Goal: Information Seeking & Learning: Understand process/instructions

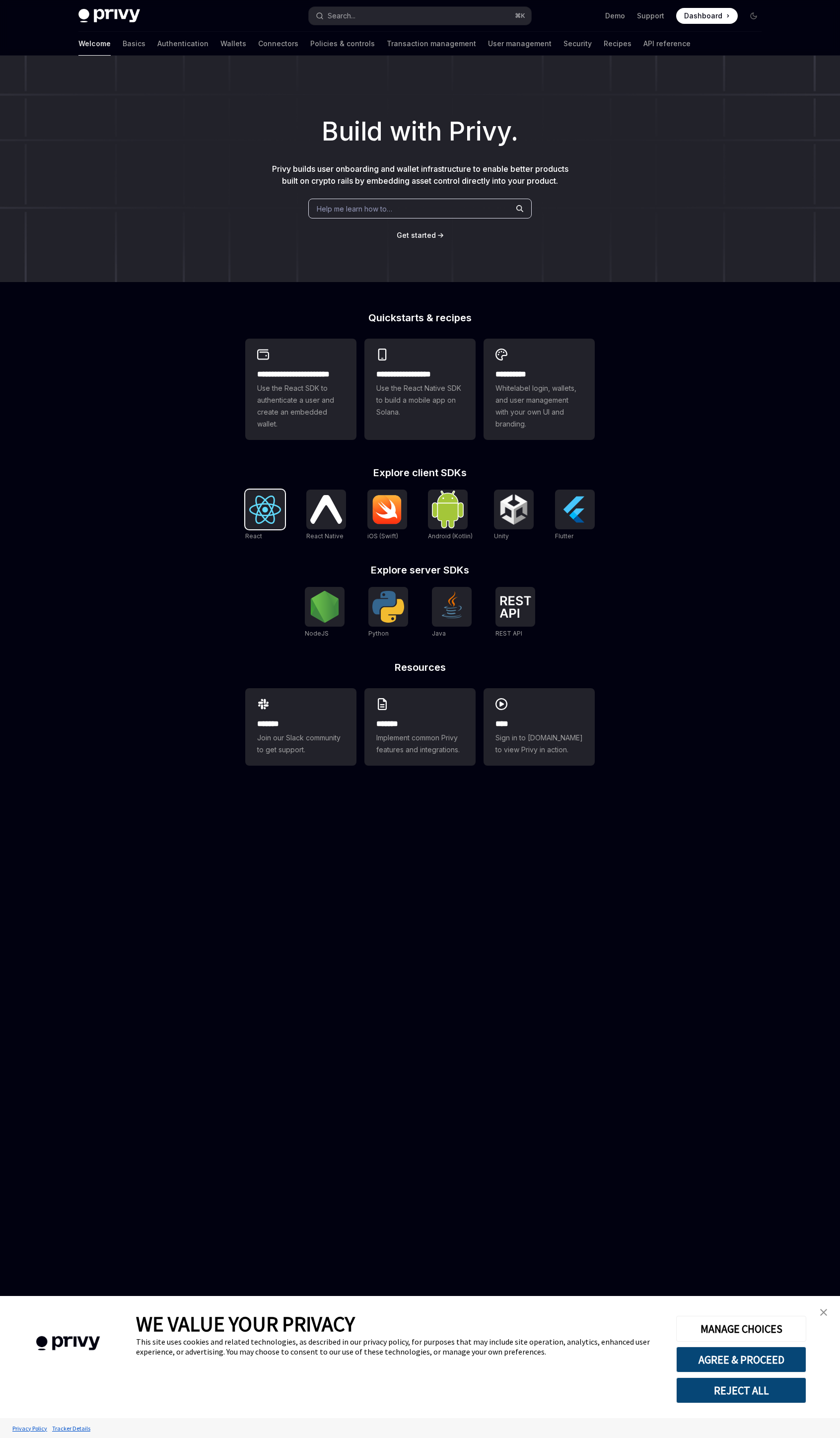
click at [272, 515] on img at bounding box center [265, 510] width 32 height 28
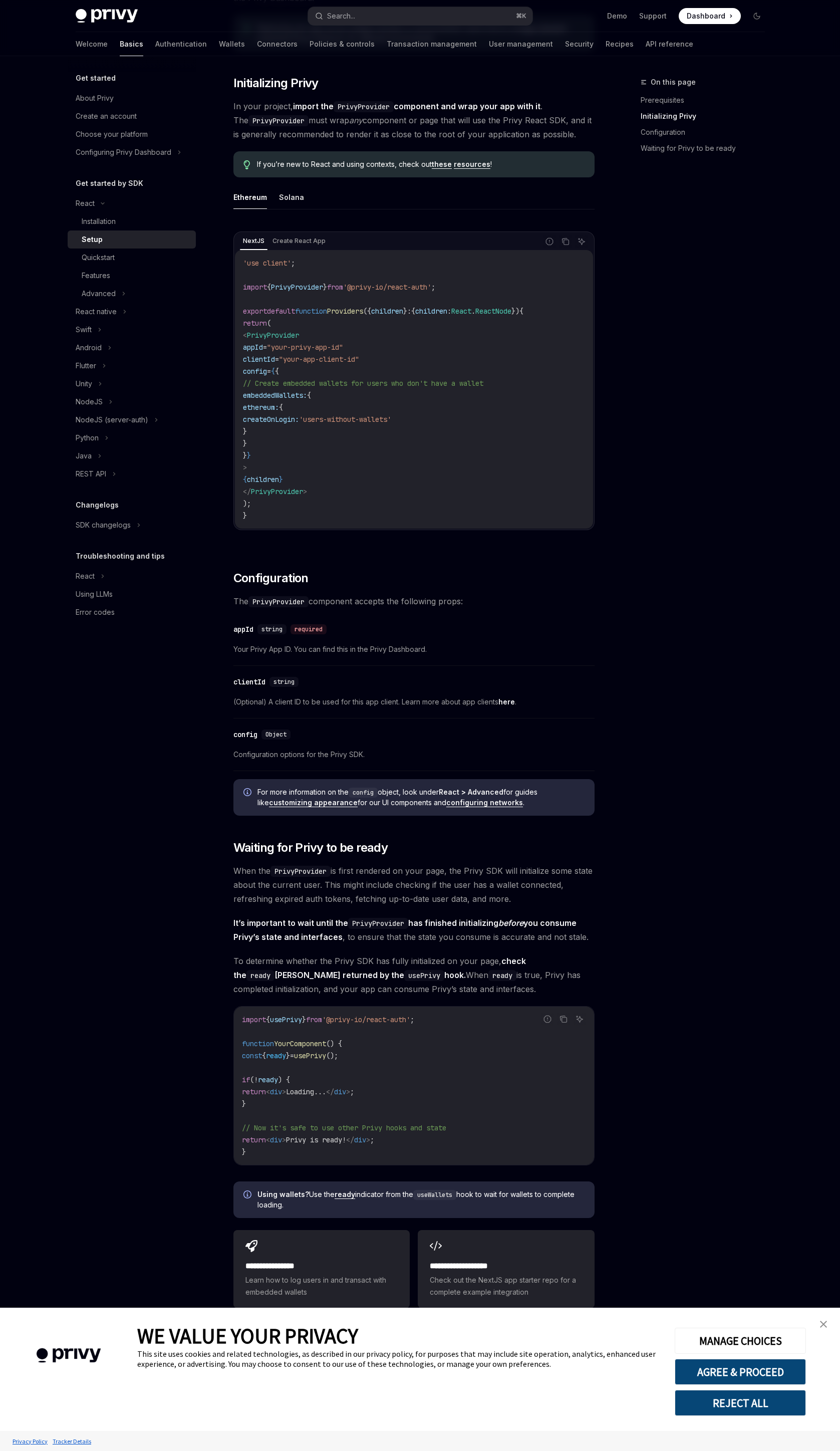
scroll to position [282, 0]
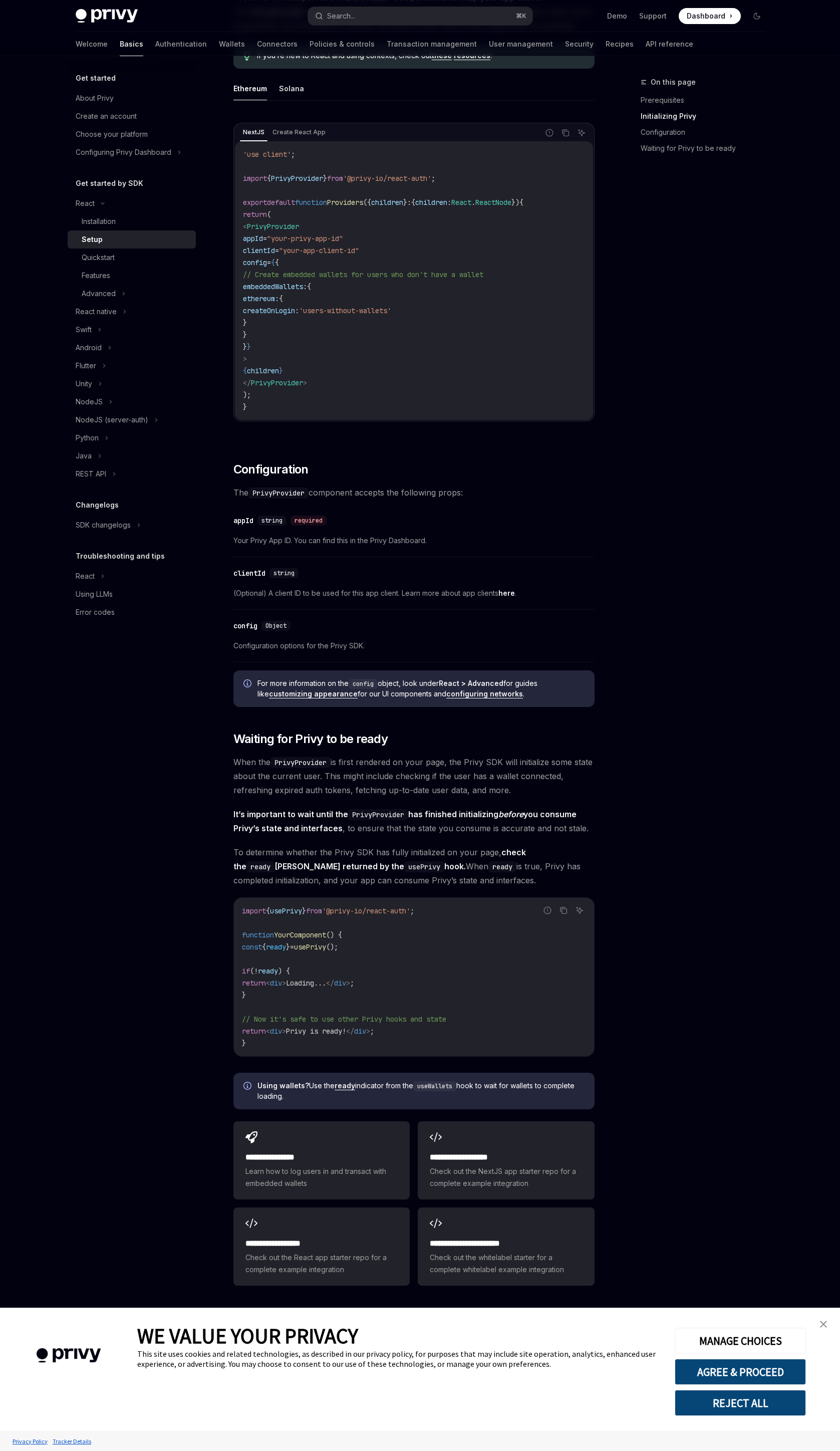
click at [221, 766] on div "React Setup OpenAI Open in ChatGPT OpenAI Open in ChatGPT ​ Prerequisites Befor…" at bounding box center [320, 622] width 553 height 1657
click at [119, 295] on div "Advanced" at bounding box center [132, 293] width 128 height 18
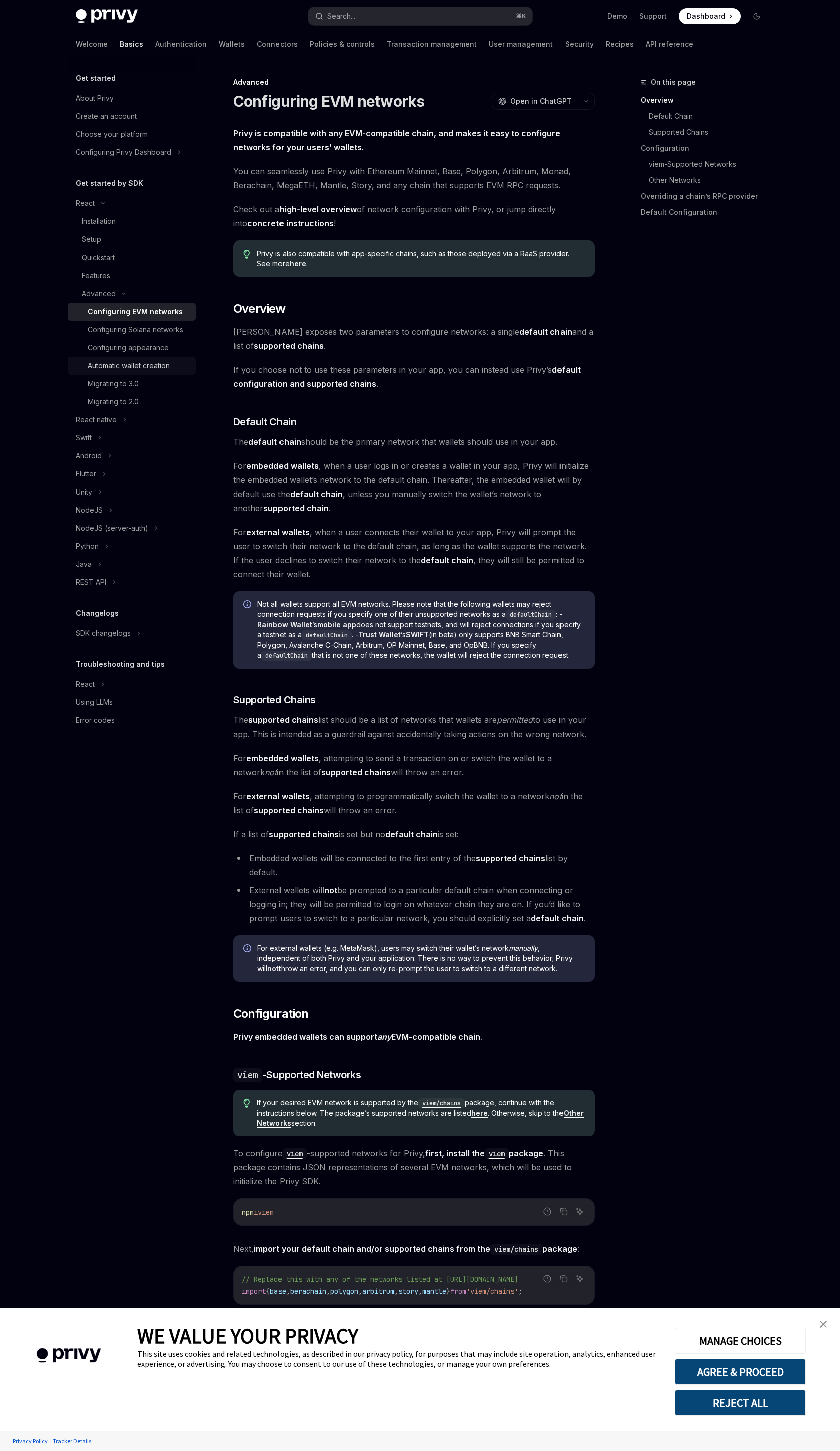
click at [150, 370] on div "Automatic wallet creation" at bounding box center [129, 366] width 82 height 12
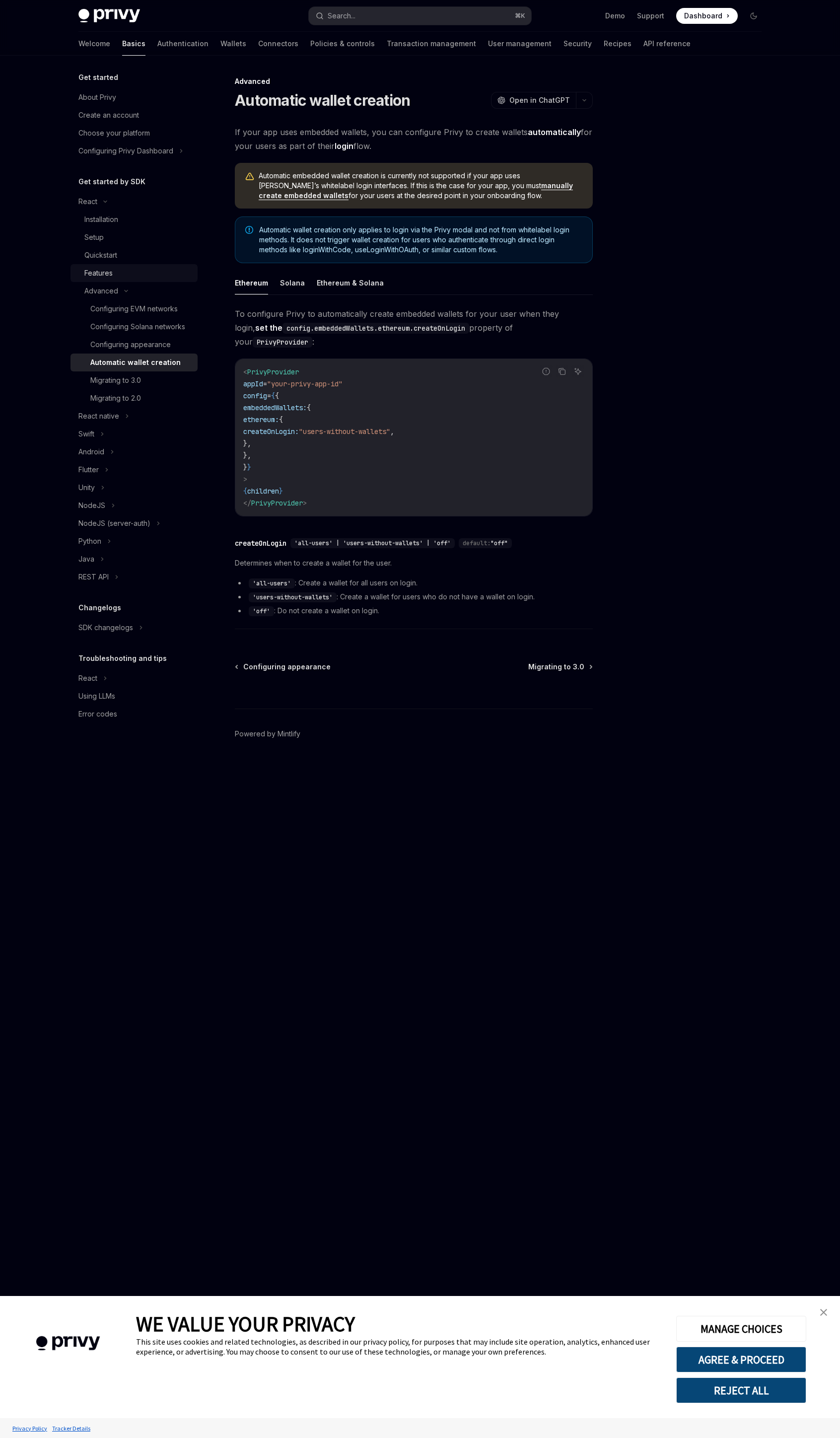
click at [119, 274] on div "Features" at bounding box center [138, 273] width 107 height 12
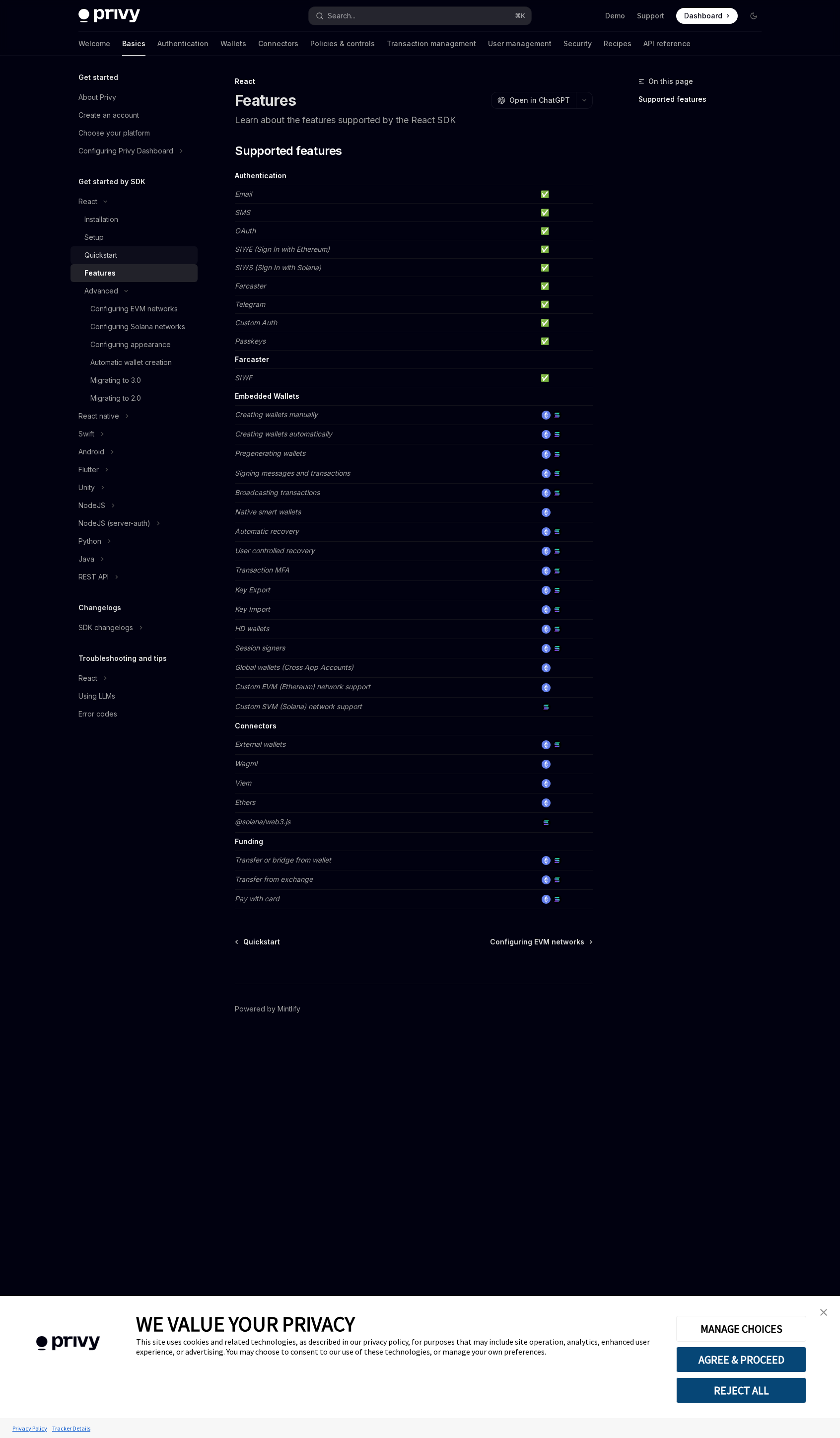
click at [128, 258] on div "Quickstart" at bounding box center [138, 255] width 107 height 12
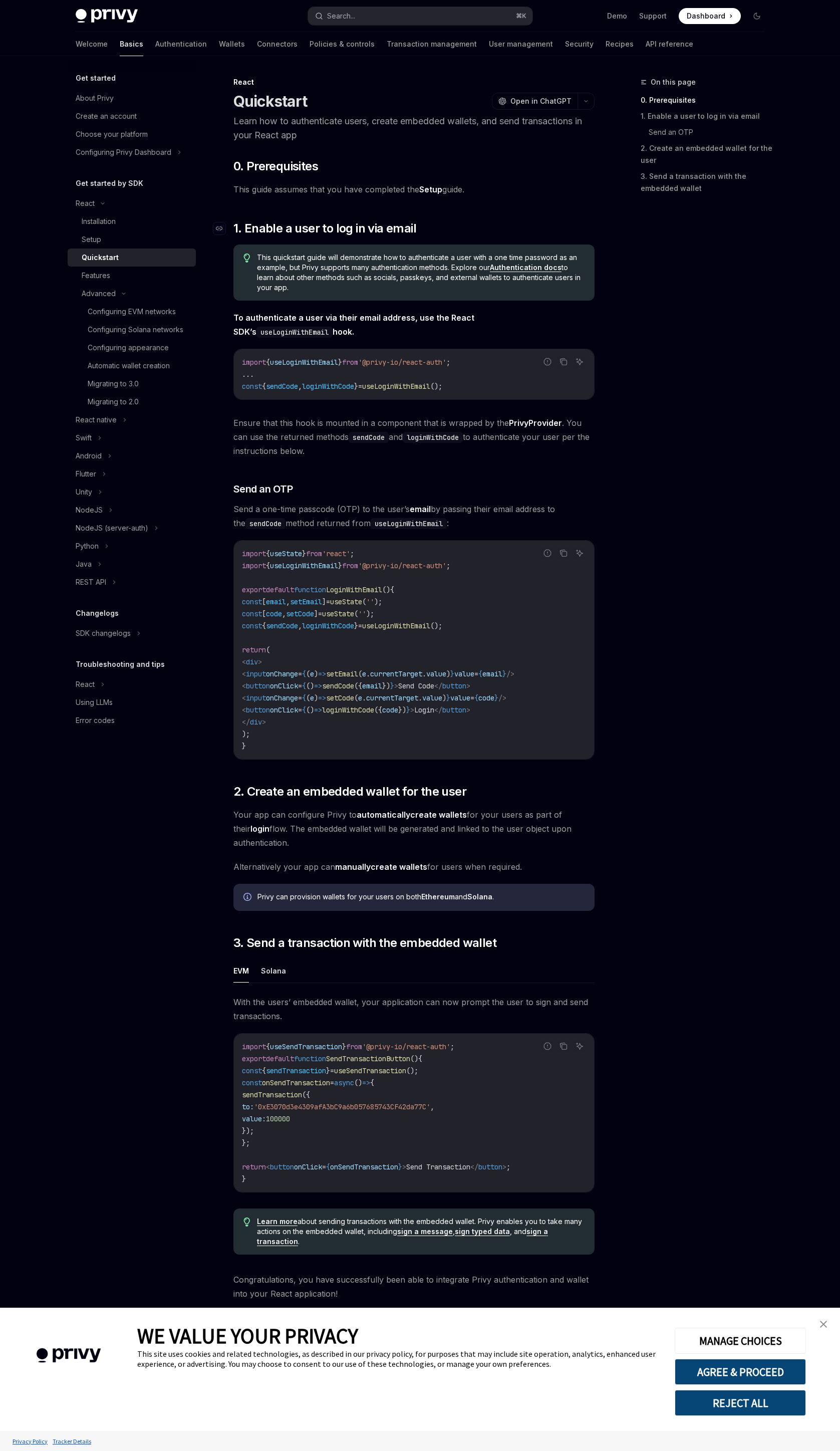
click at [534, 234] on h2 "​ 1. Enable a user to log in via email" at bounding box center [414, 228] width 361 height 16
click at [110, 229] on link "Installation" at bounding box center [132, 221] width 128 height 18
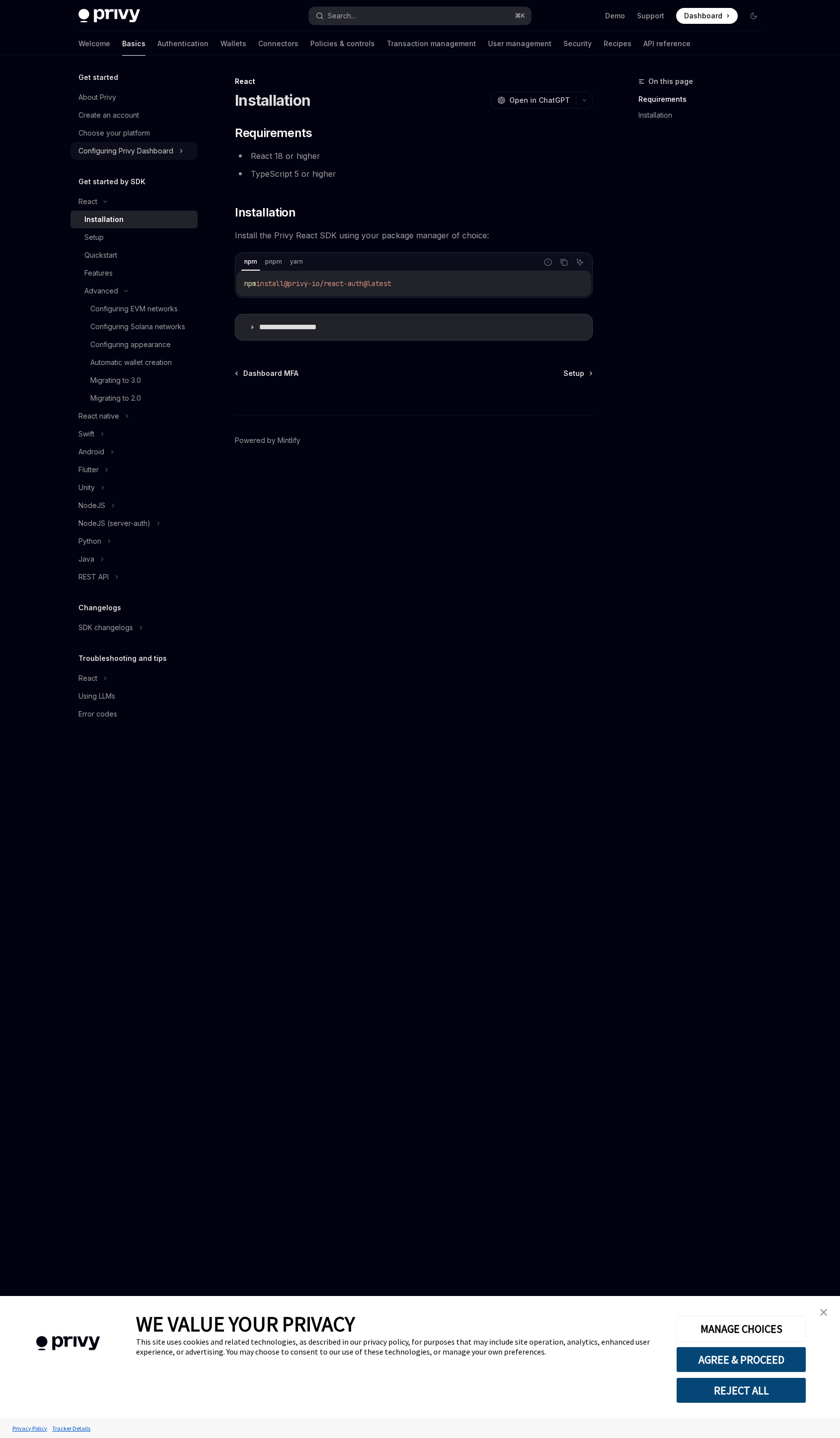
click at [146, 154] on div "Configuring Privy Dashboard" at bounding box center [126, 151] width 95 height 12
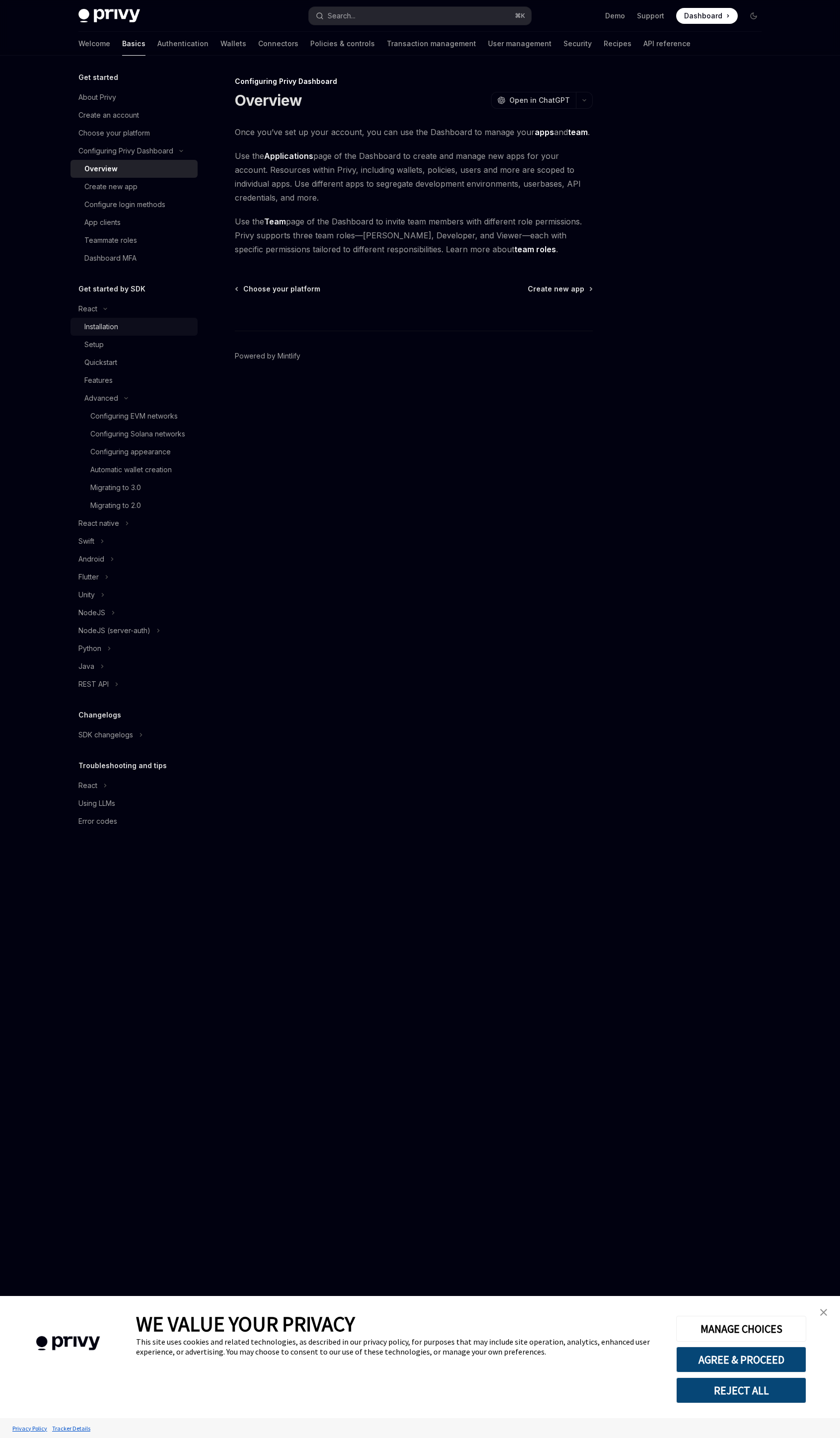
click at [130, 332] on div "Installation" at bounding box center [138, 327] width 107 height 12
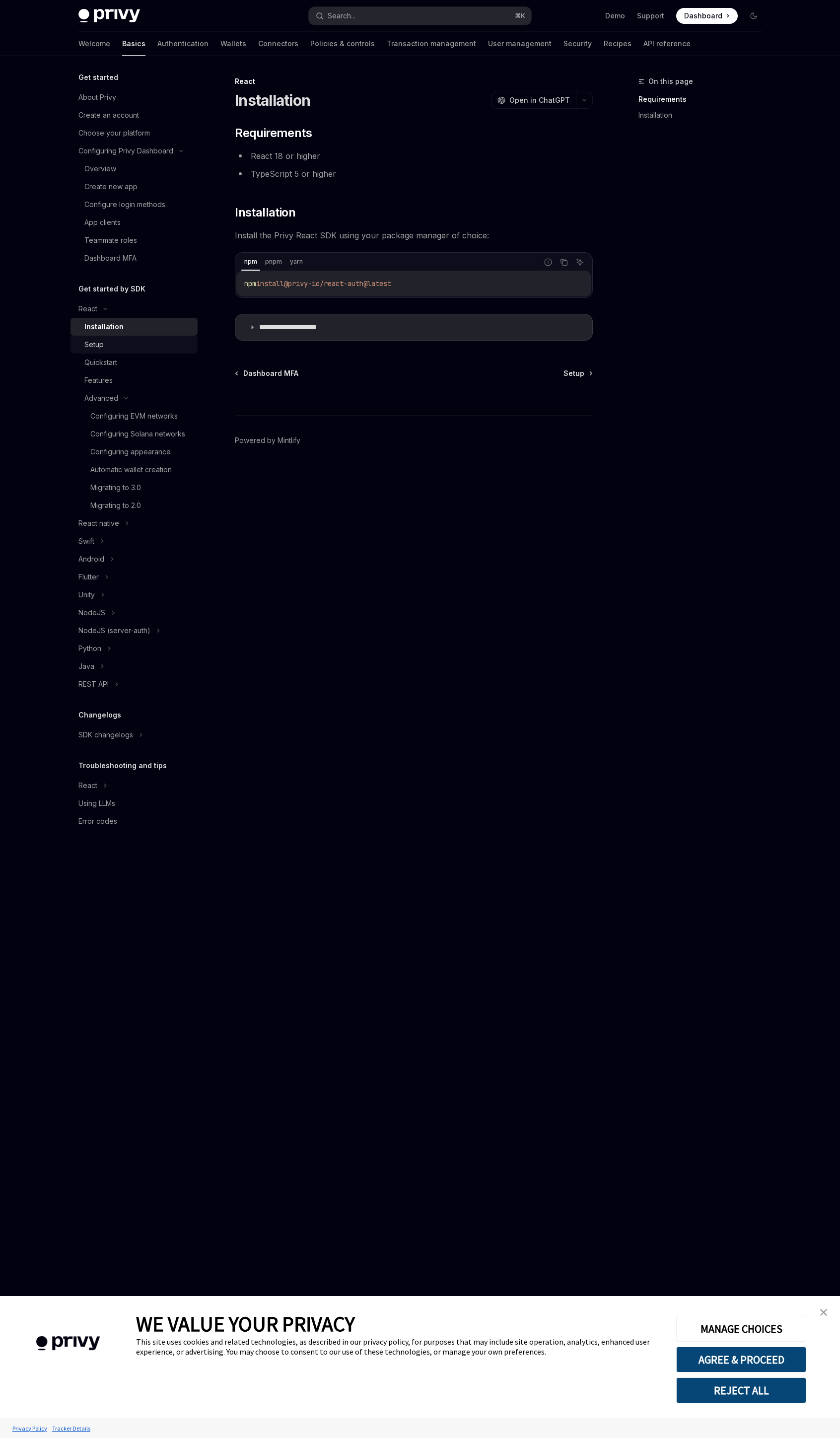
click at [127, 345] on div "Setup" at bounding box center [138, 344] width 107 height 12
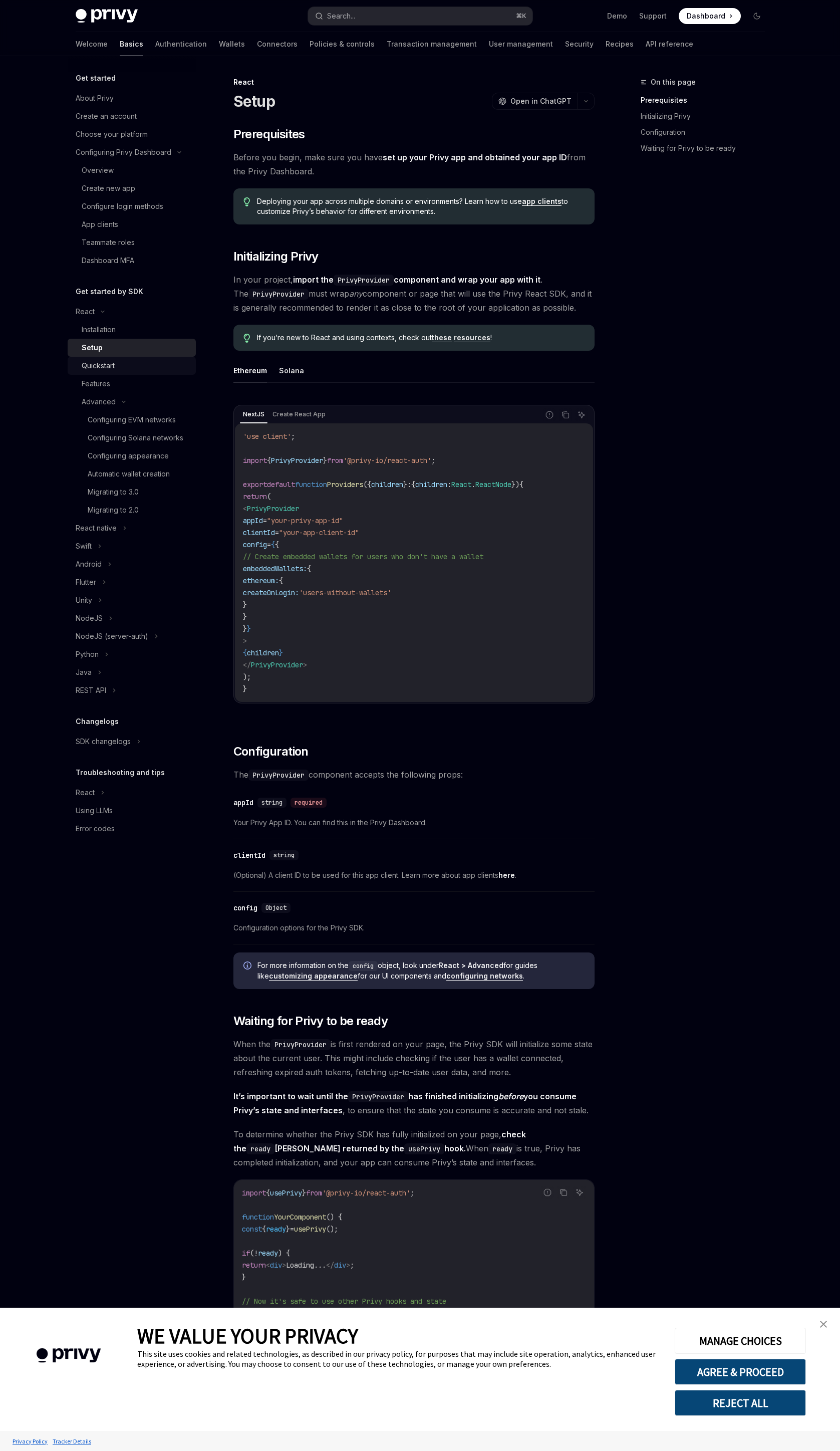
click at [122, 362] on div "Quickstart" at bounding box center [136, 366] width 108 height 12
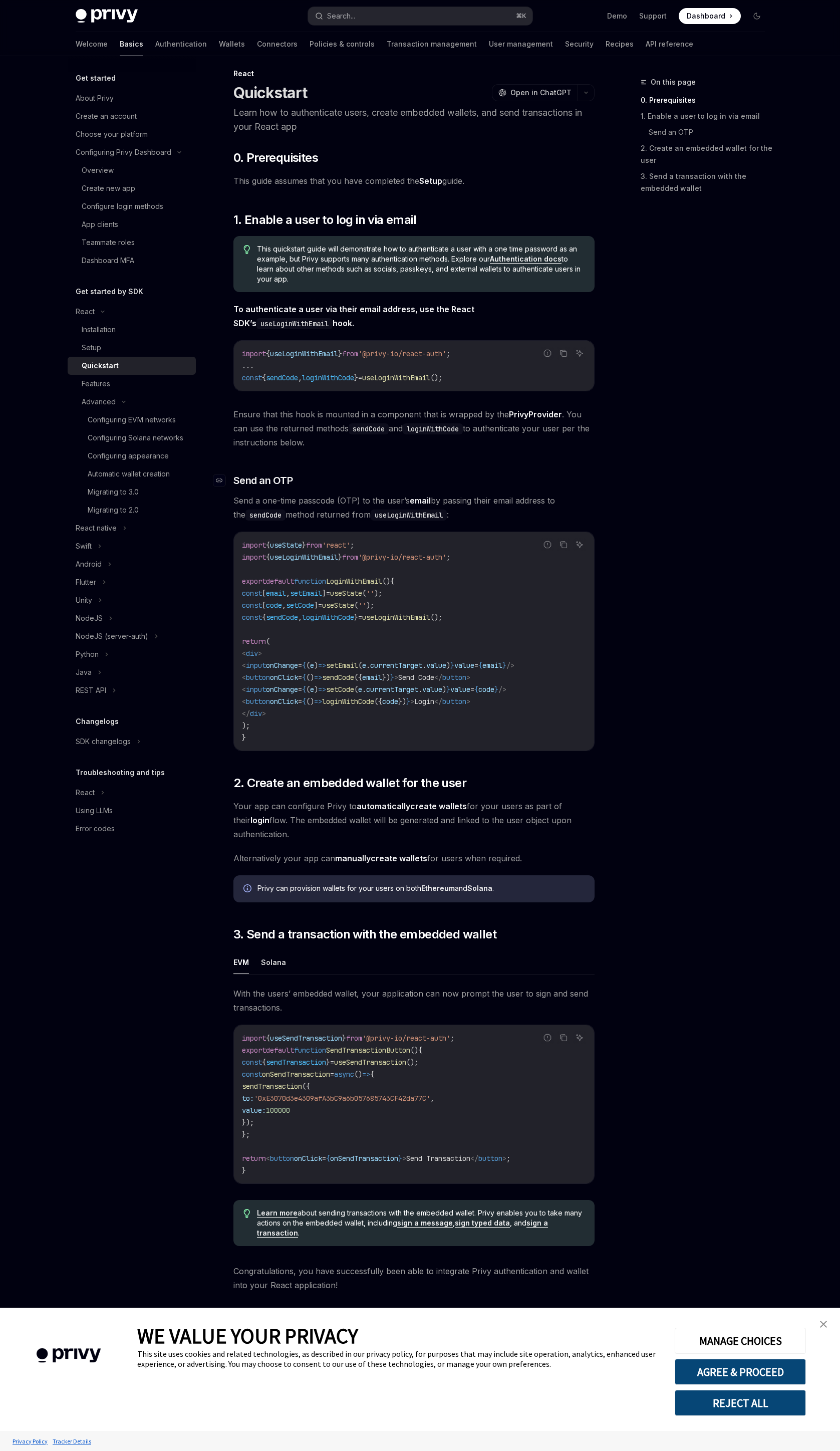
scroll to position [16, 0]
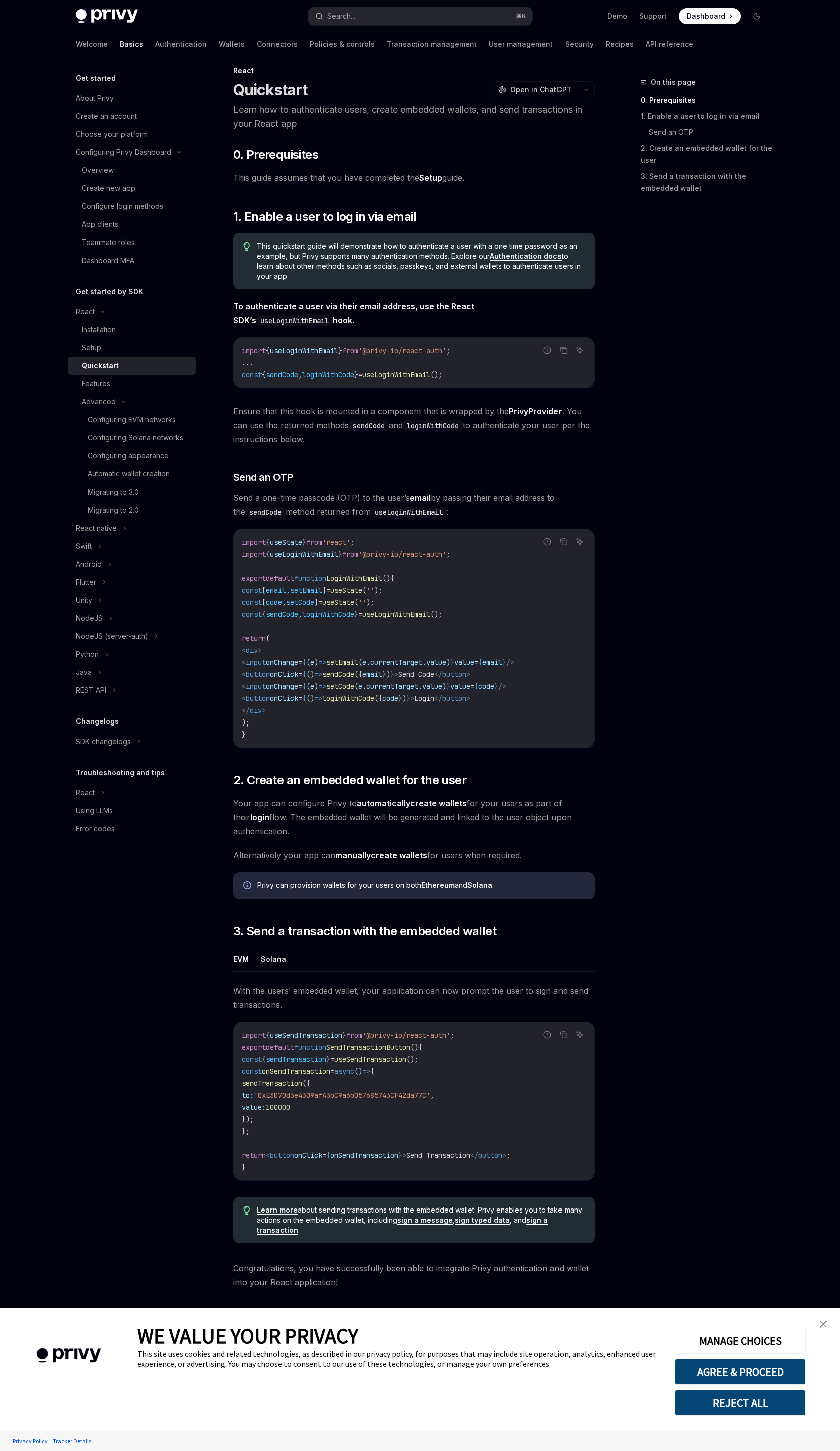
click at [824, 1331] on link "close banner" at bounding box center [824, 1324] width 20 height 20
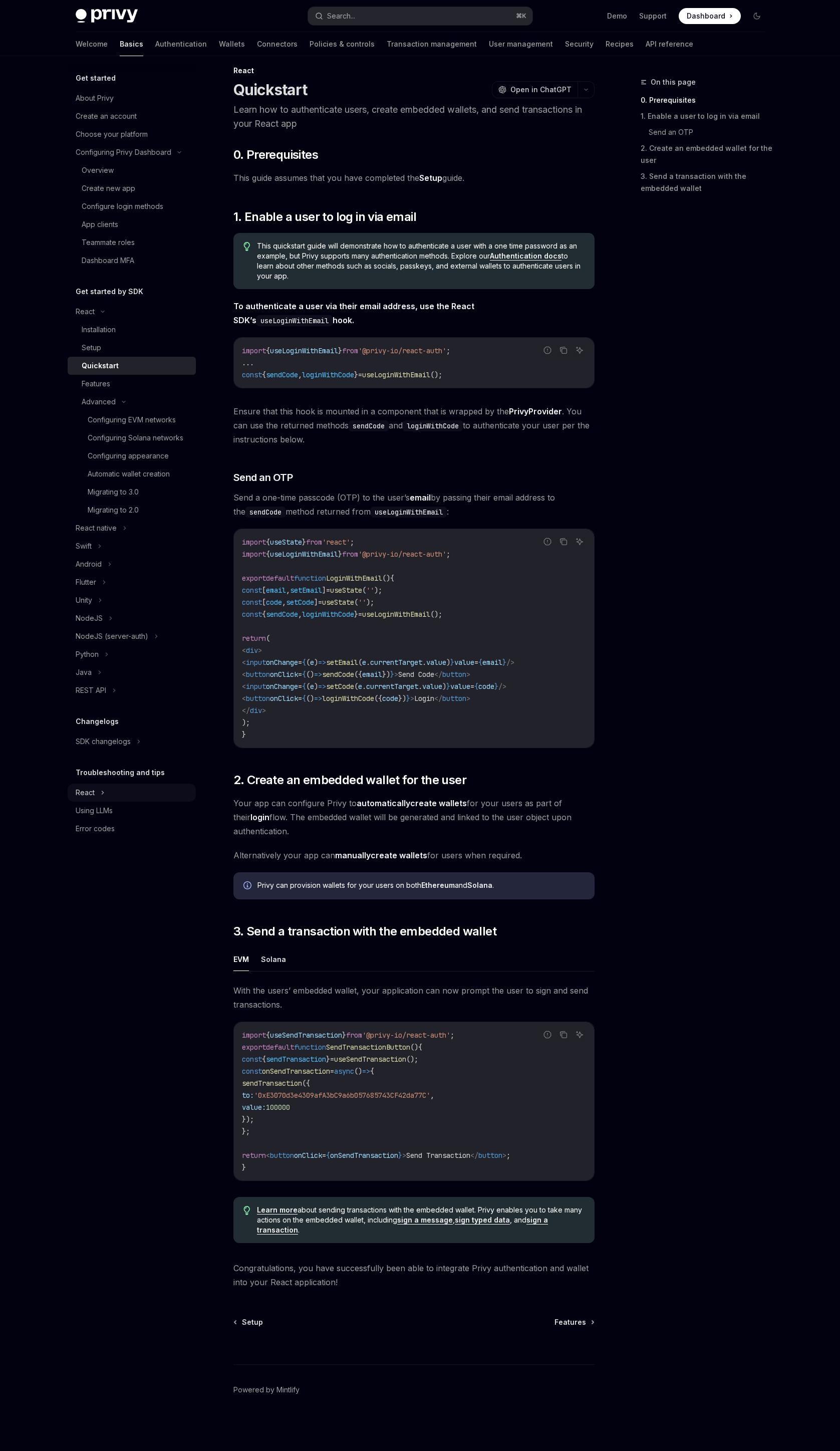
click at [86, 794] on div "React" at bounding box center [85, 793] width 19 height 12
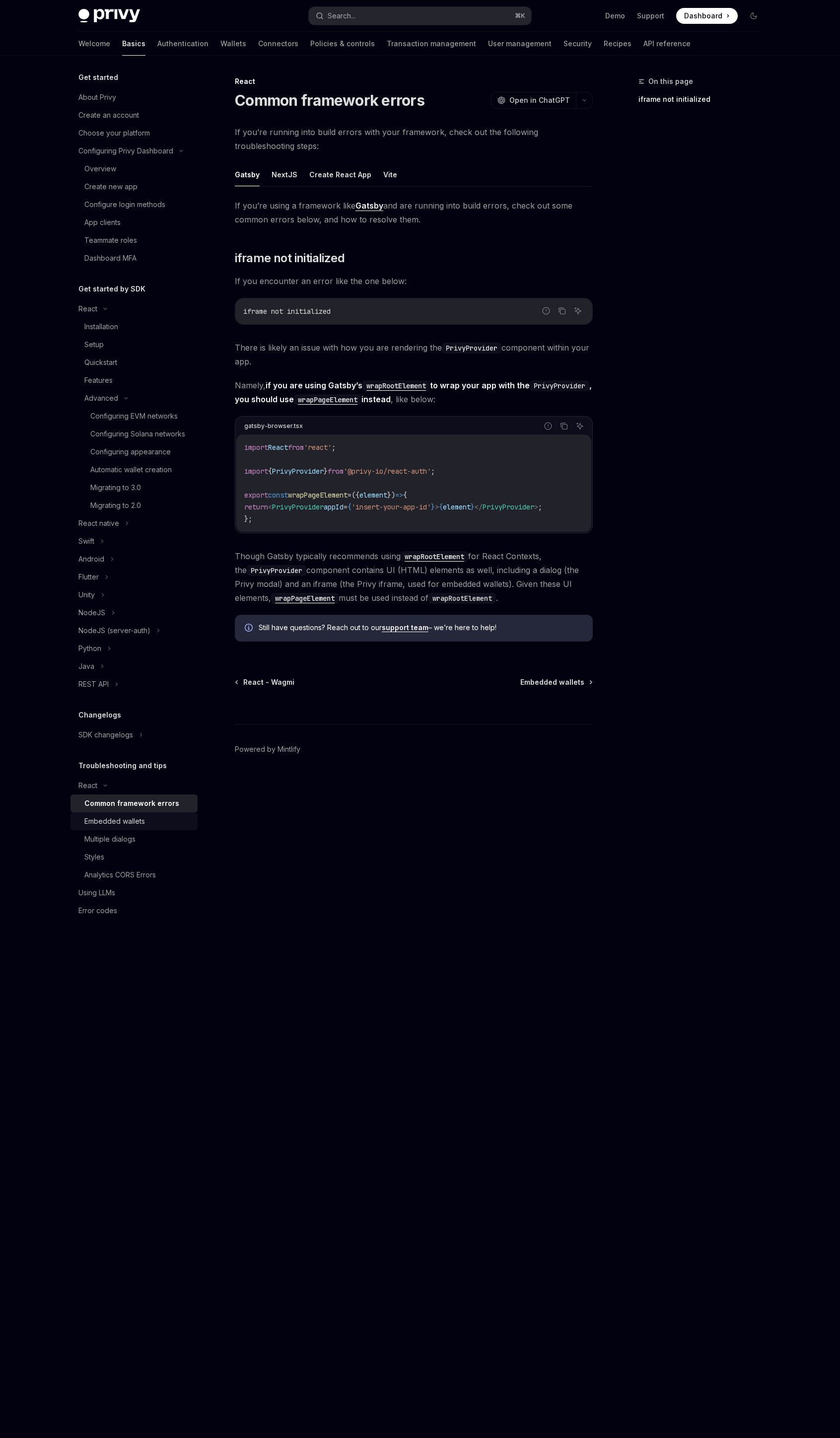
click at [137, 827] on div "Embedded wallets" at bounding box center [114, 821] width 61 height 12
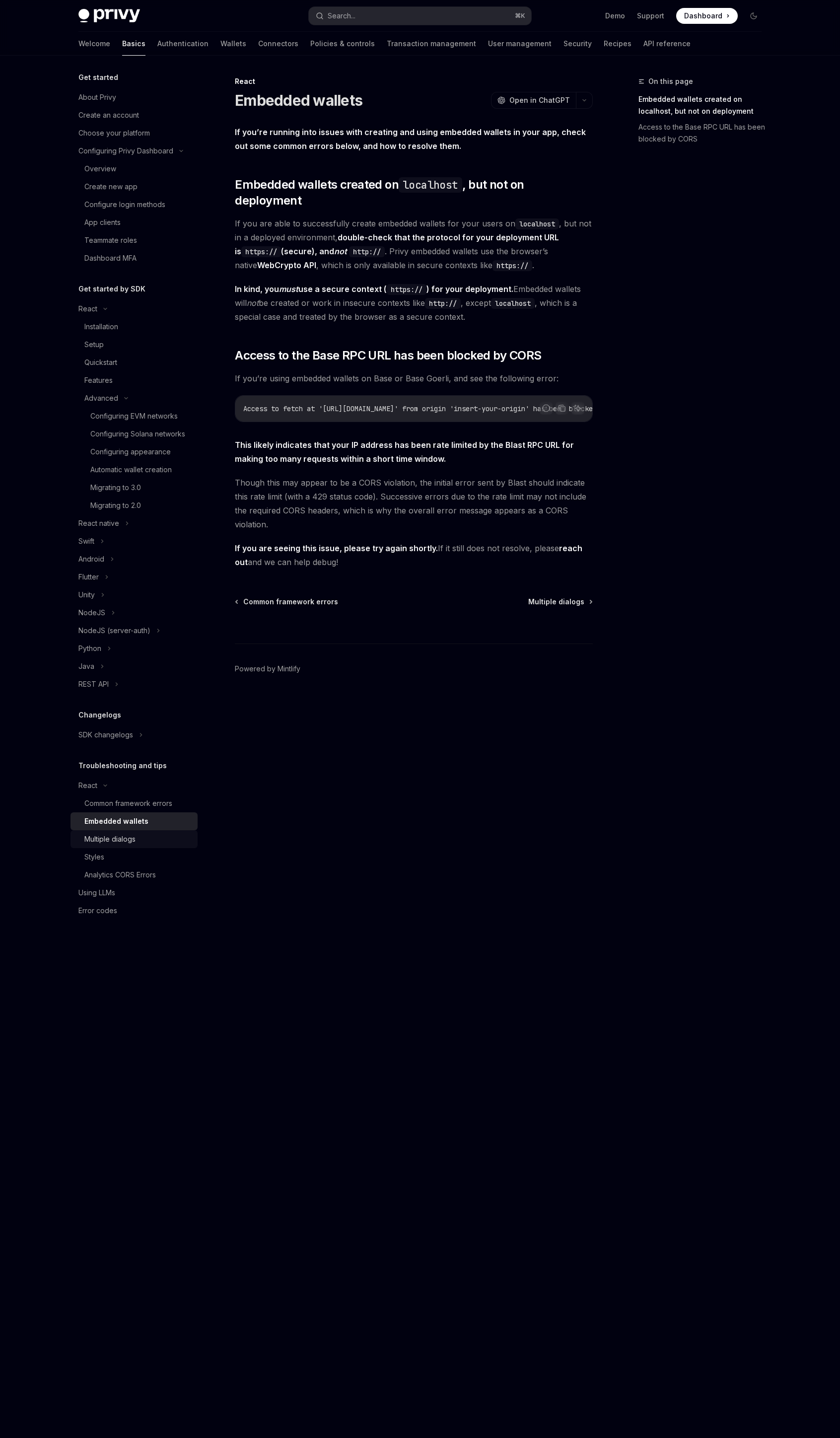
click at [136, 836] on div "Multiple dialogs" at bounding box center [138, 839] width 107 height 12
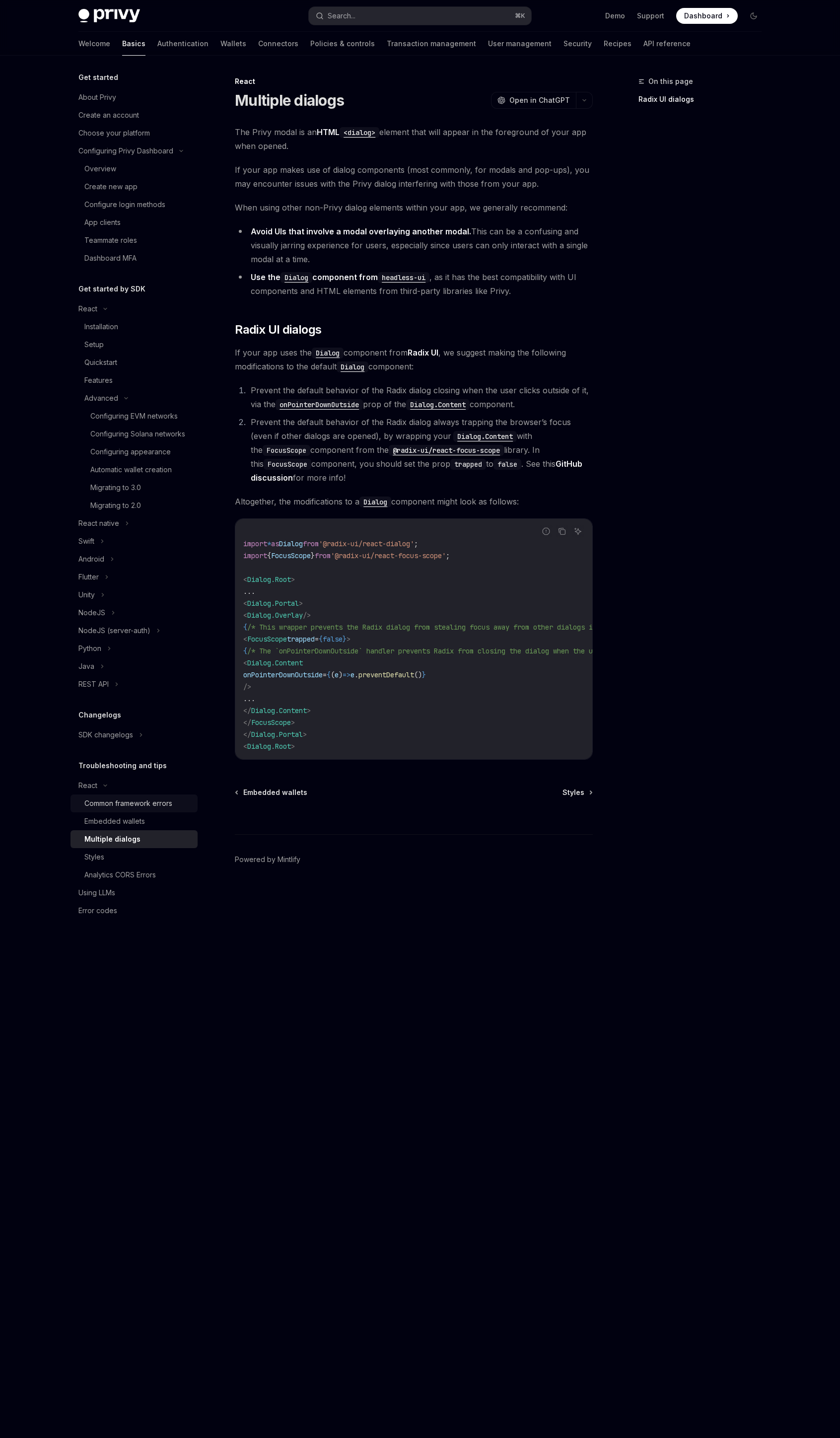
click at [119, 807] on div "Common framework errors" at bounding box center [128, 803] width 88 height 12
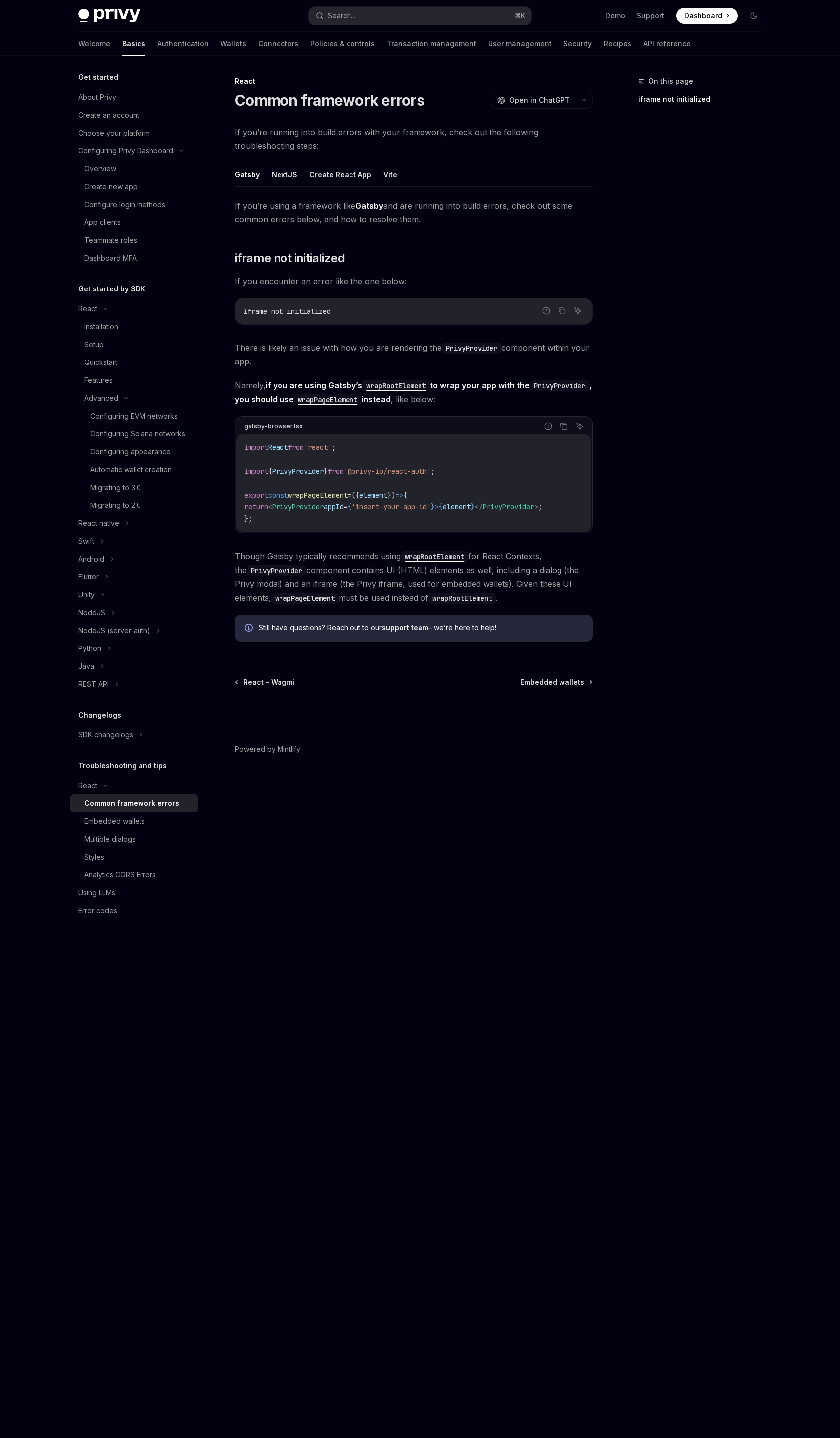
click at [319, 174] on button "Create React App" at bounding box center [340, 175] width 62 height 23
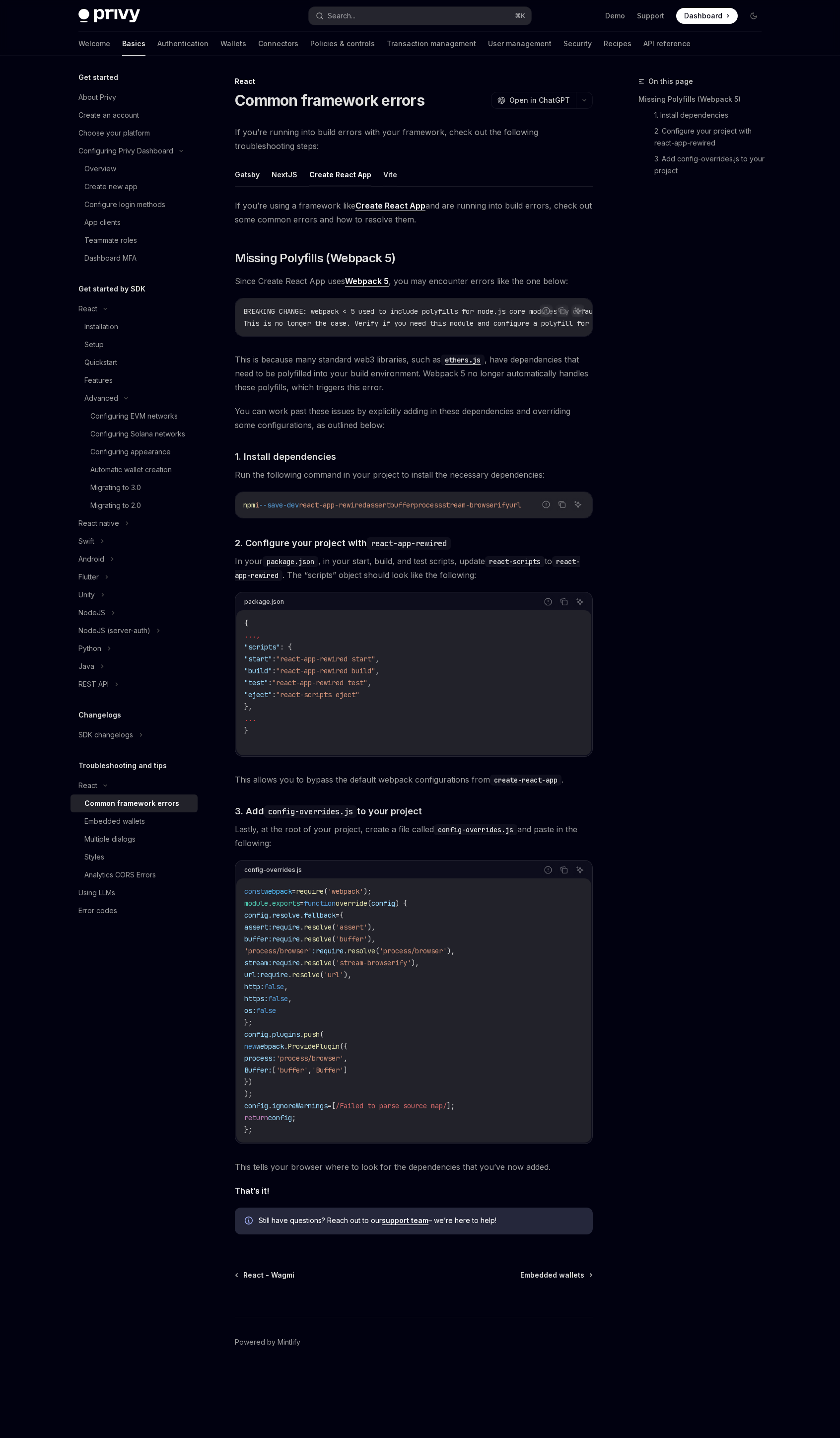
click at [388, 174] on button "Vite" at bounding box center [390, 175] width 14 height 23
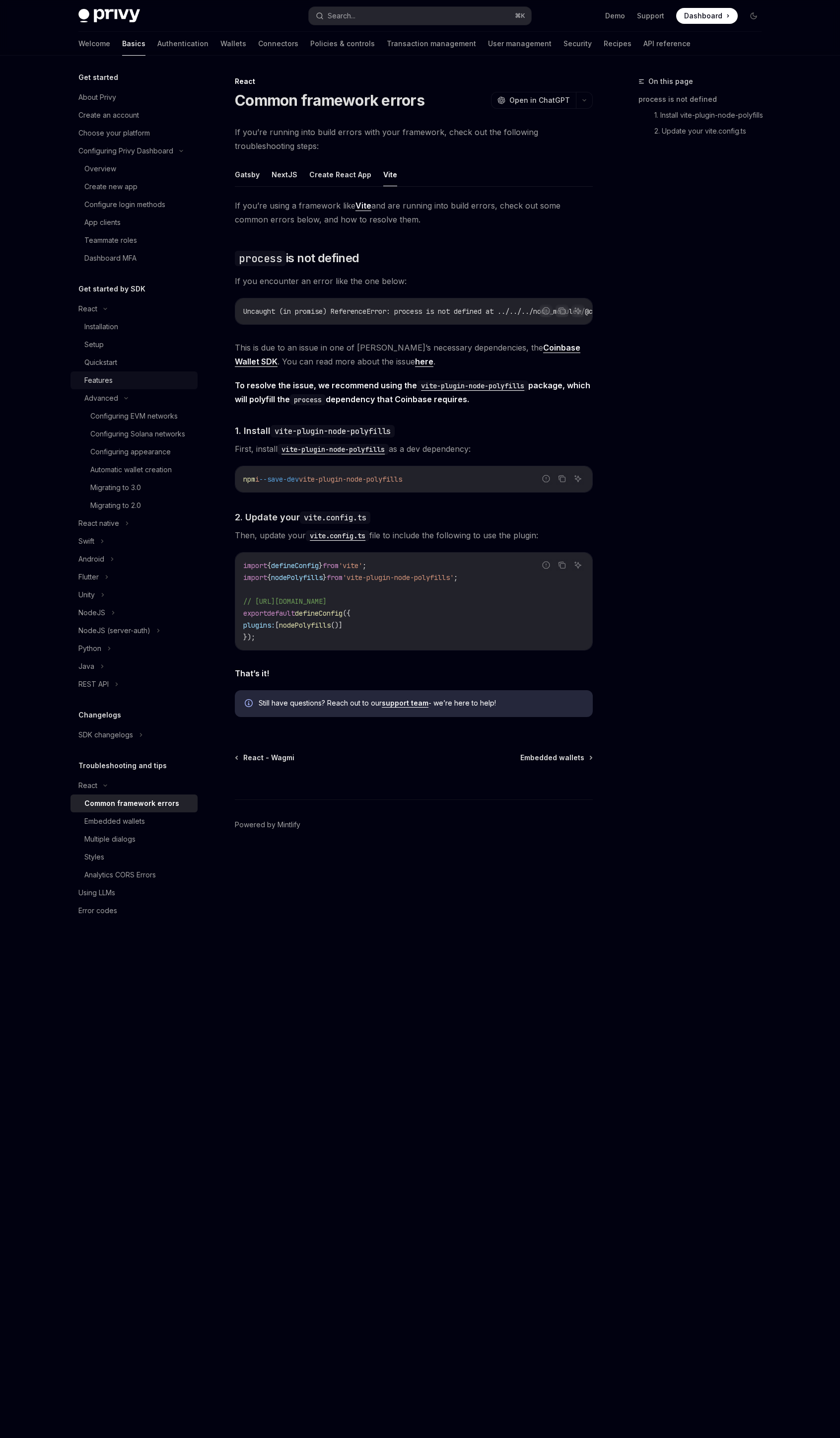
click at [99, 378] on div "Features" at bounding box center [98, 380] width 28 height 12
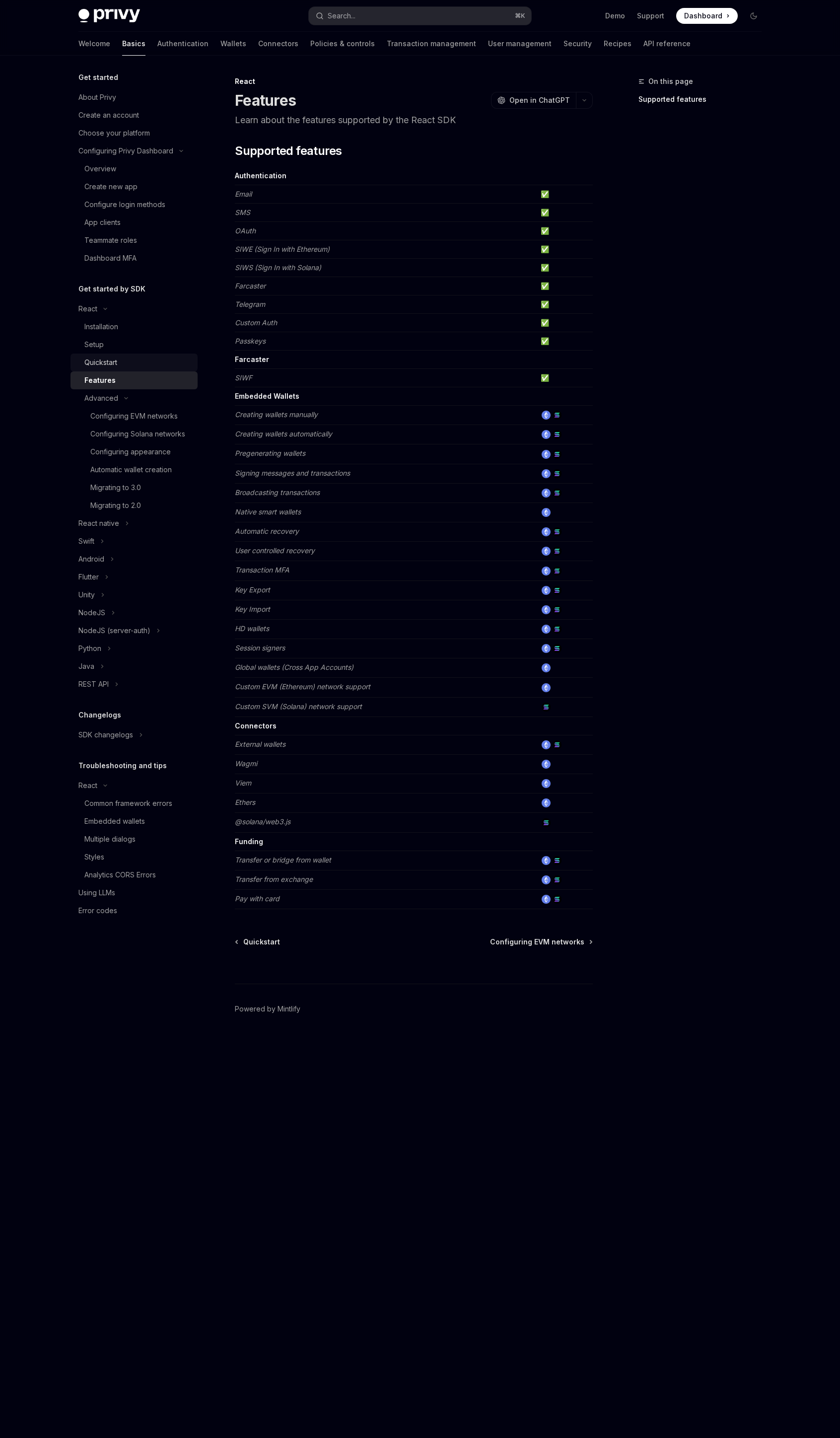
click at [107, 359] on div "Quickstart" at bounding box center [100, 362] width 33 height 12
type textarea "*"
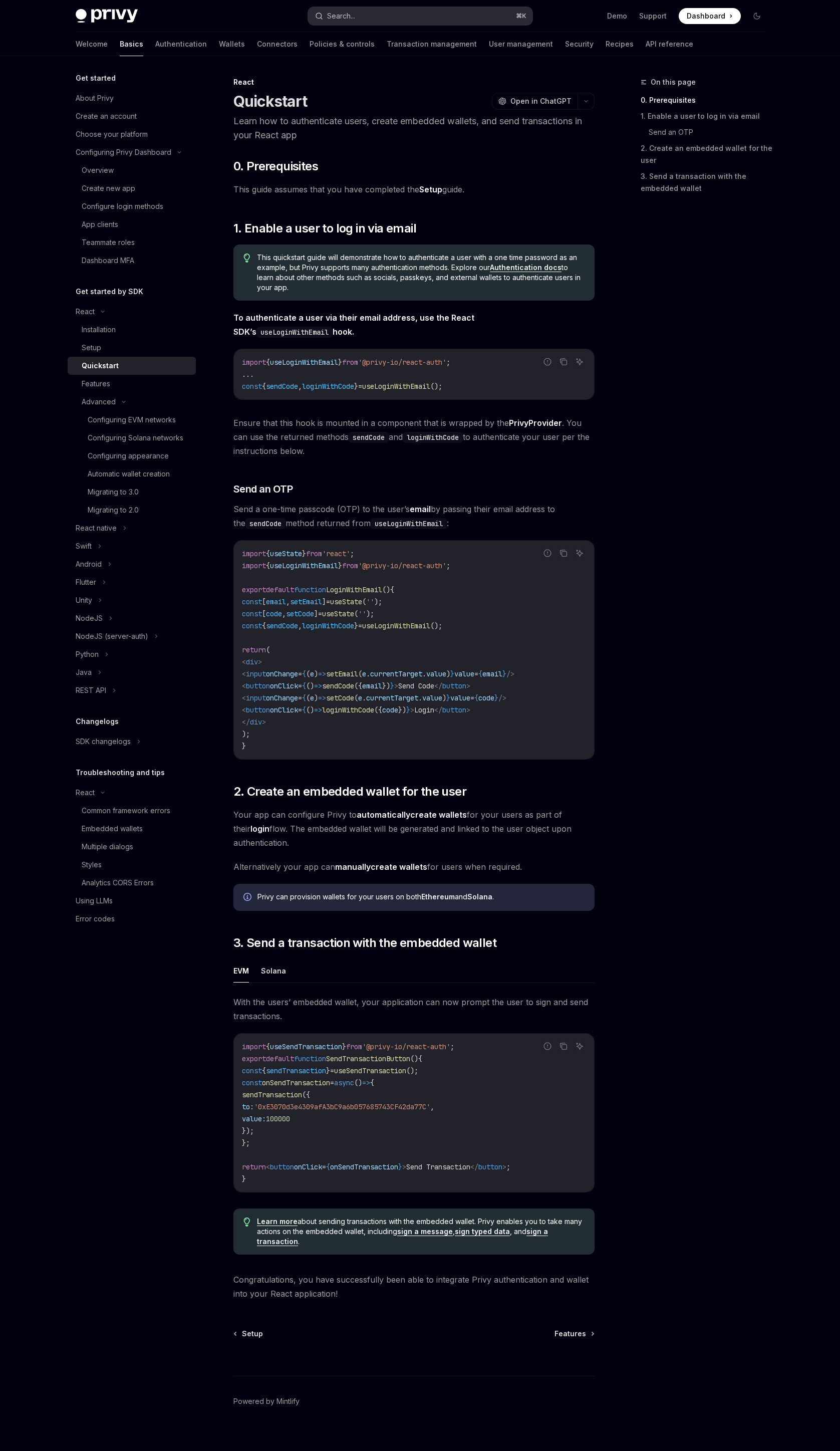
click at [390, 7] on button "Search... ⌘ K" at bounding box center [420, 16] width 224 height 18
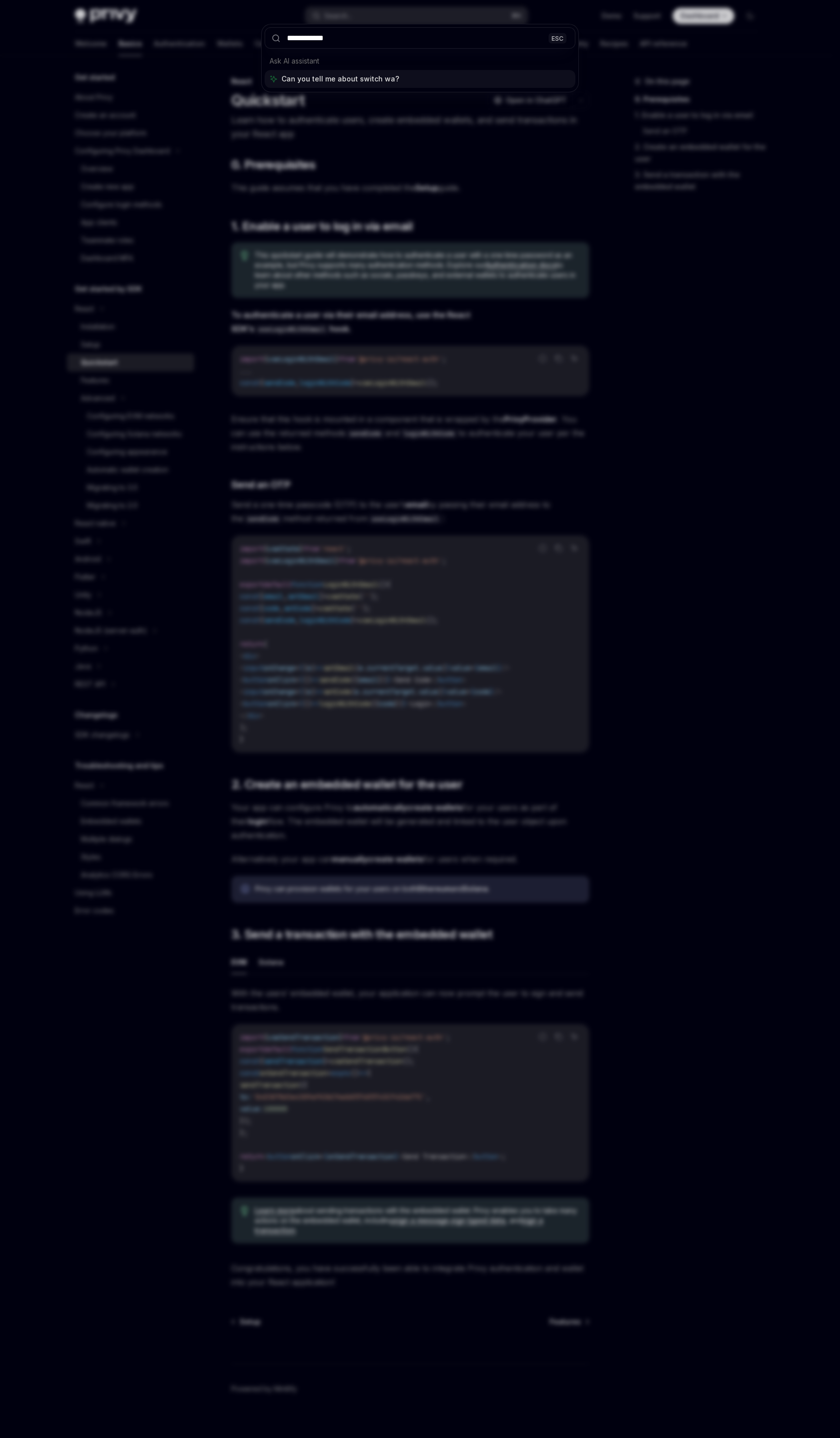
type input "**********"
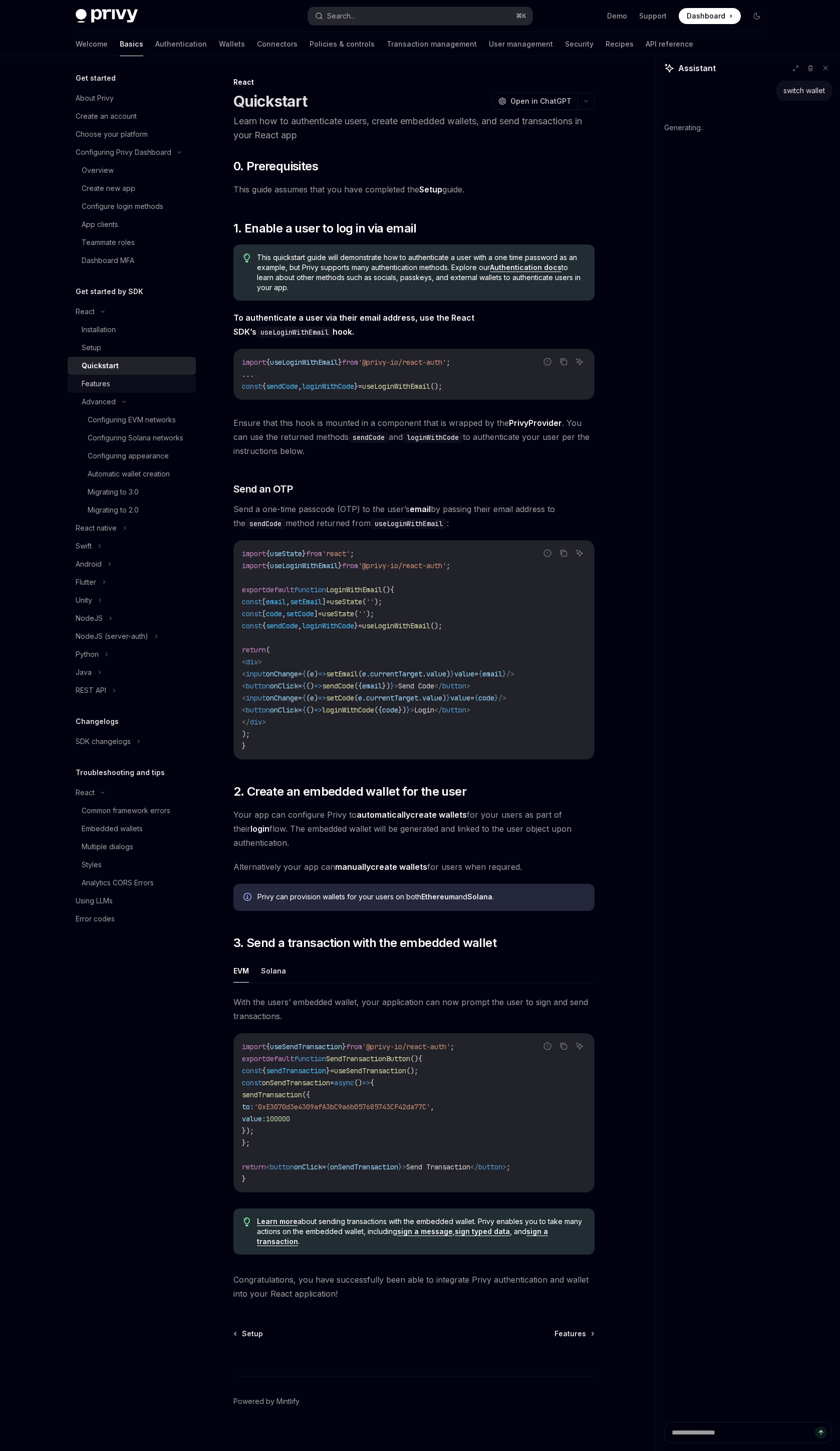
click at [111, 384] on div "Features" at bounding box center [136, 384] width 108 height 12
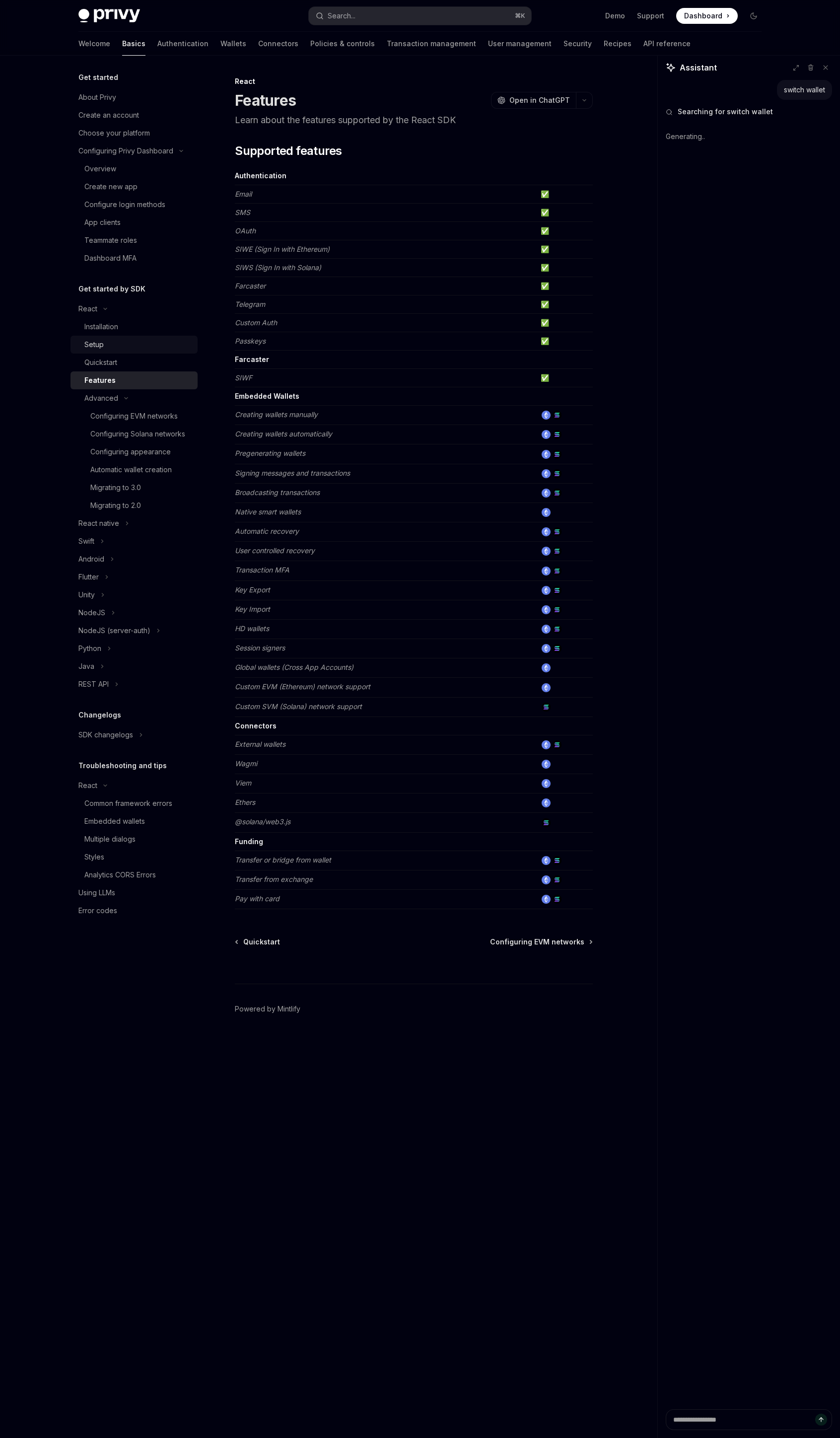
click at [110, 345] on div "Setup" at bounding box center [138, 344] width 107 height 12
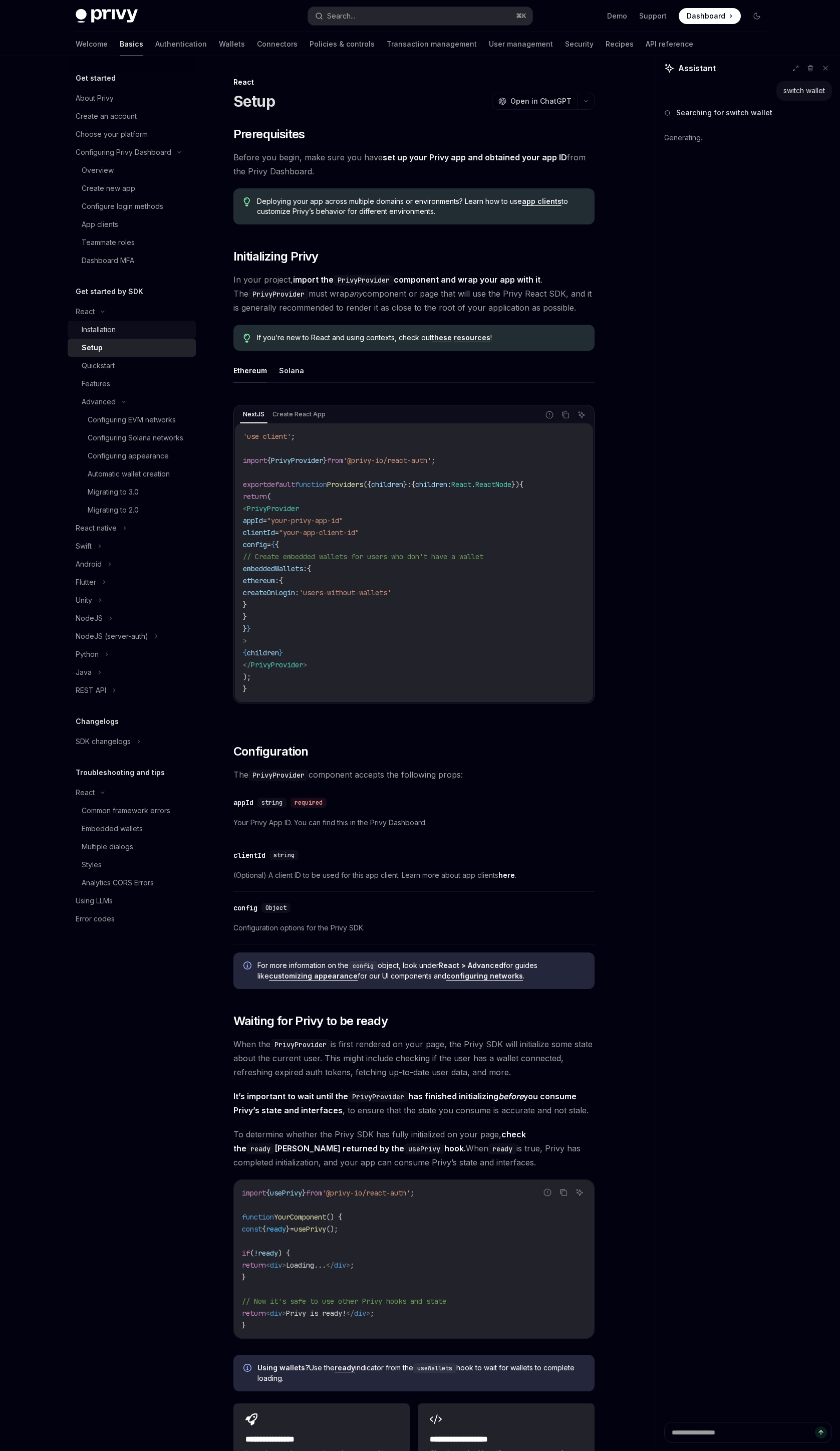
click at [114, 338] on link "Installation" at bounding box center [132, 330] width 128 height 18
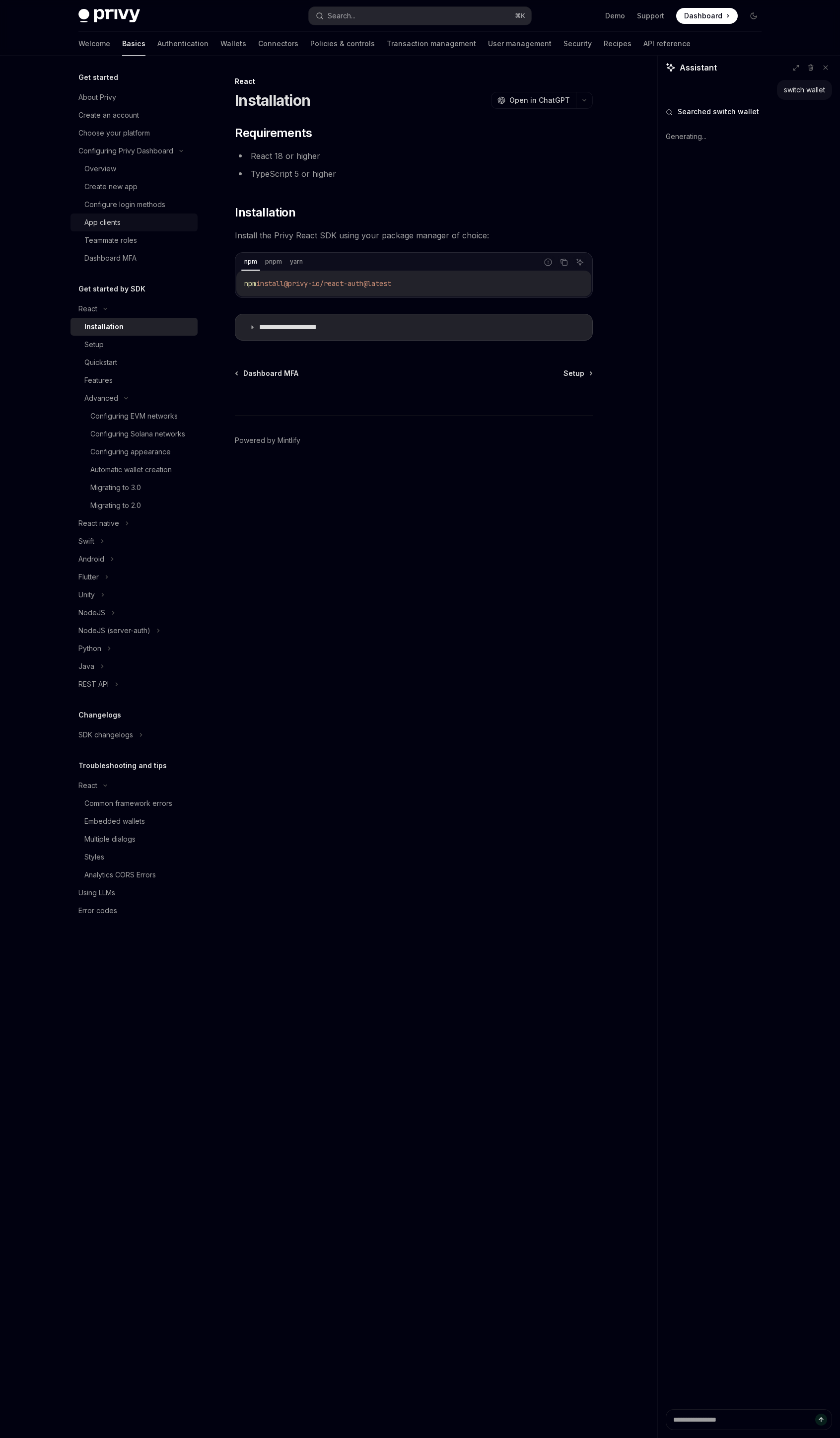
click at [124, 220] on div "App clients" at bounding box center [138, 222] width 107 height 12
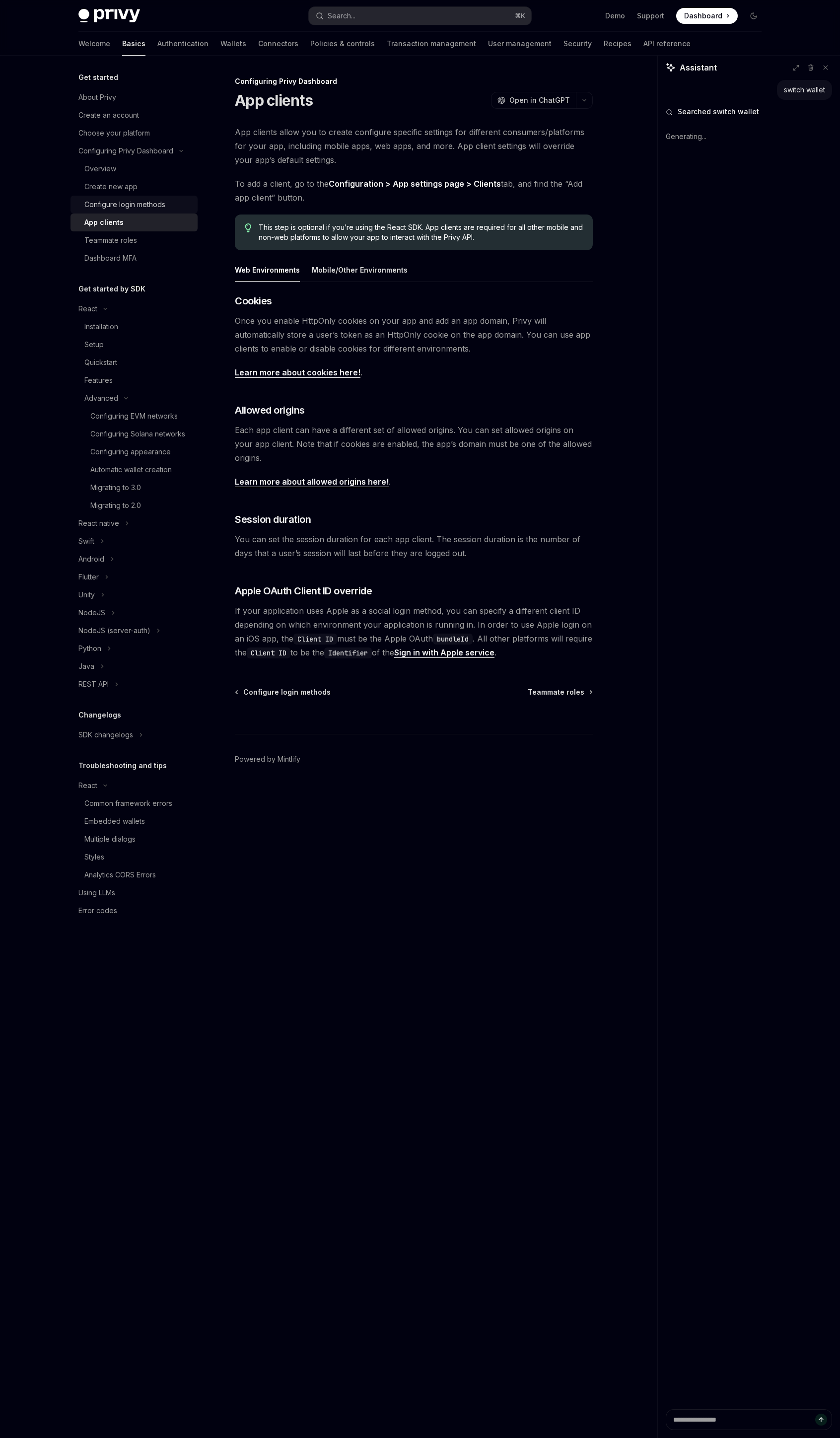
click at [127, 208] on div "Configure login methods" at bounding box center [124, 204] width 81 height 12
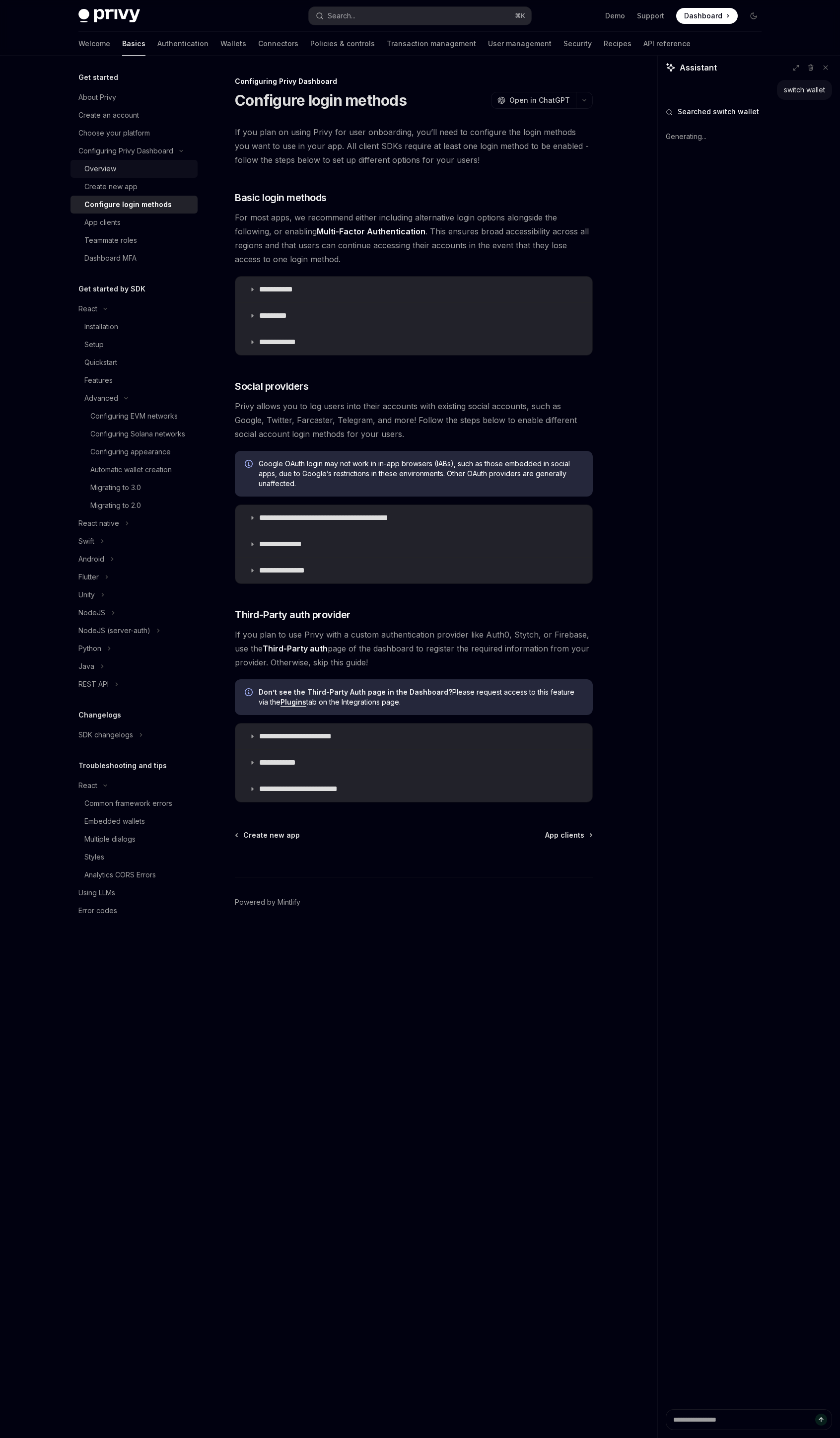
click at [128, 169] on div "Overview" at bounding box center [138, 169] width 107 height 12
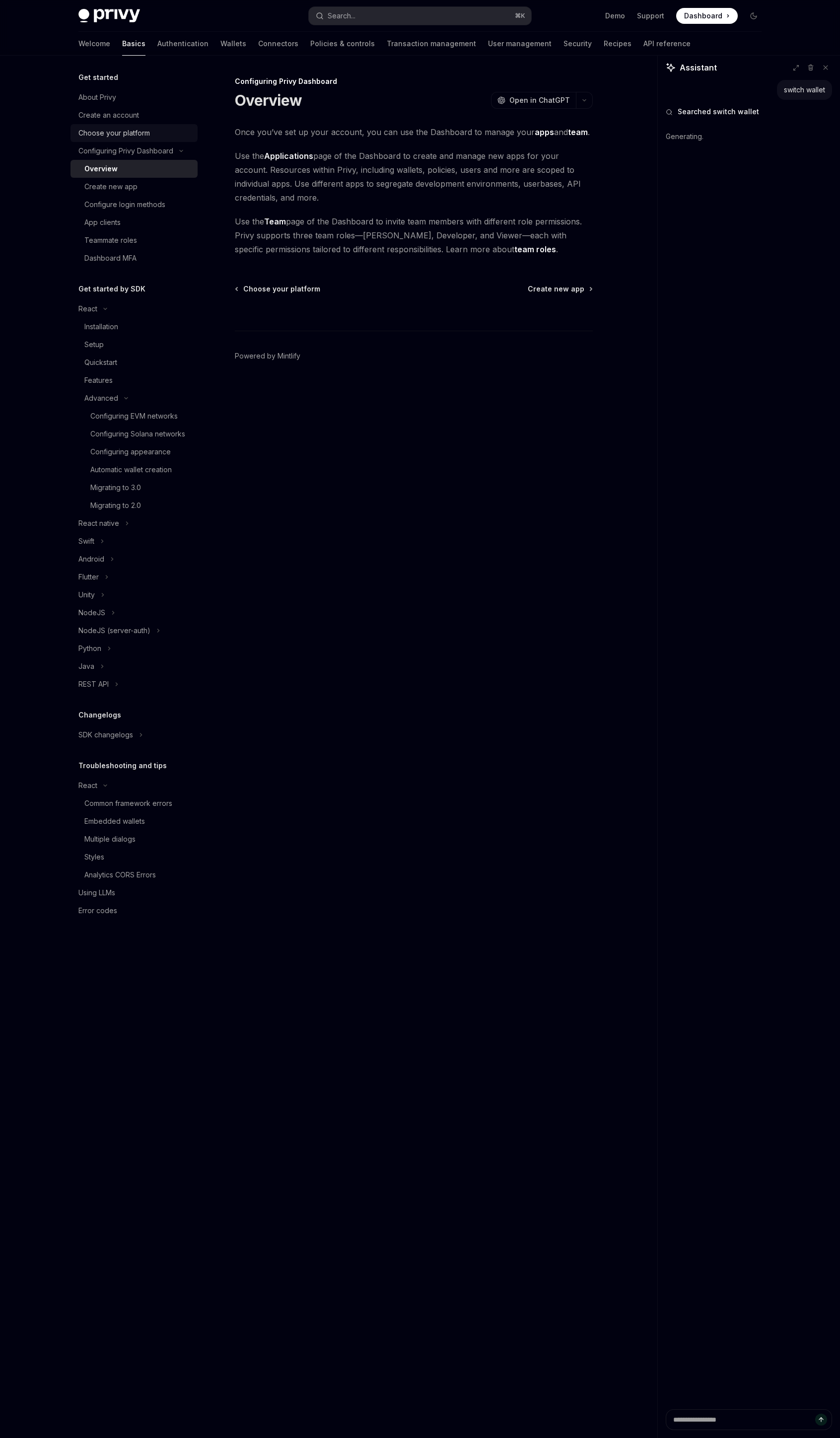
click at [140, 127] on link "Choose your platform" at bounding box center [134, 133] width 127 height 18
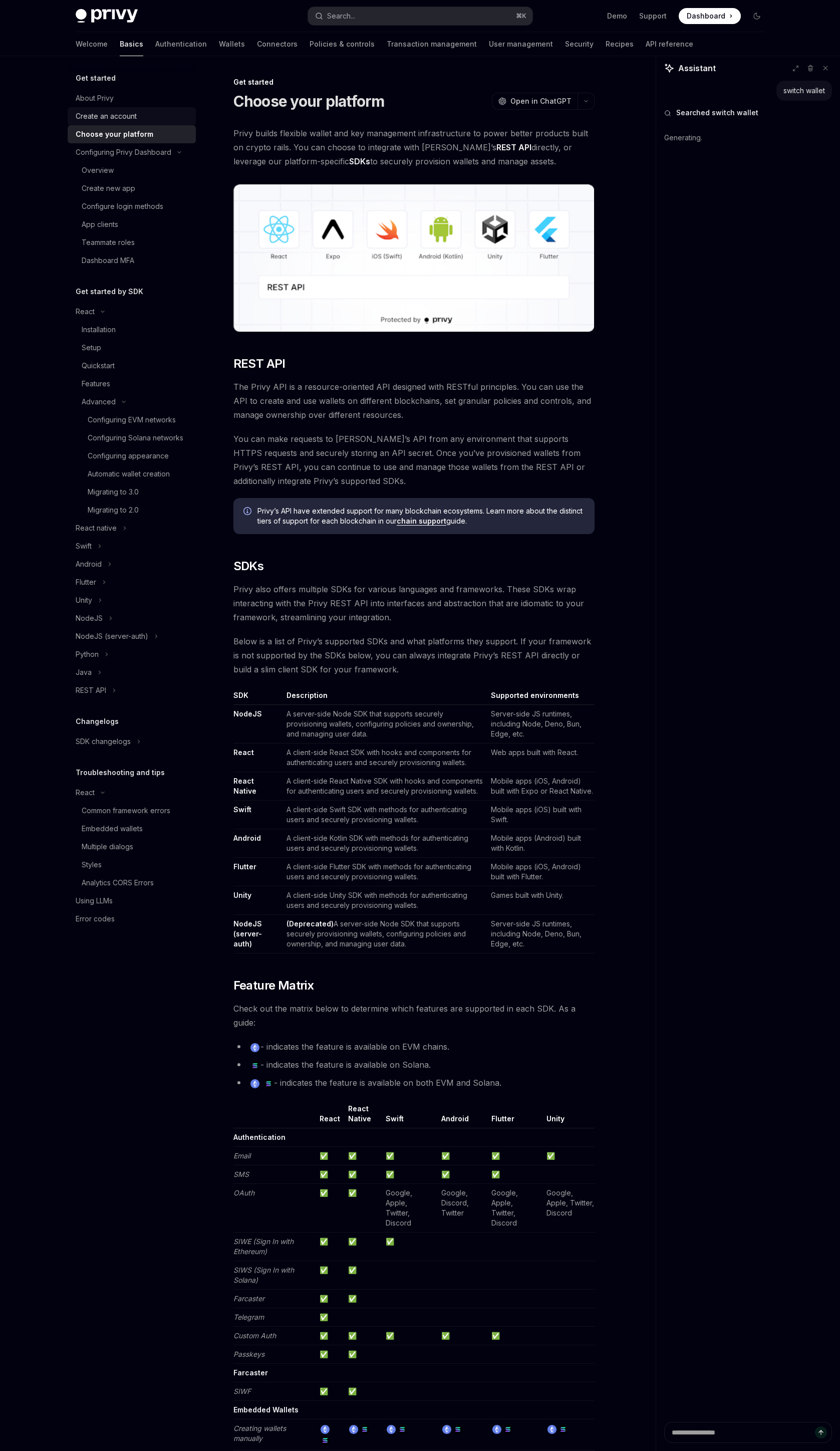
click at [140, 117] on div "Create an account" at bounding box center [132, 116] width 114 height 12
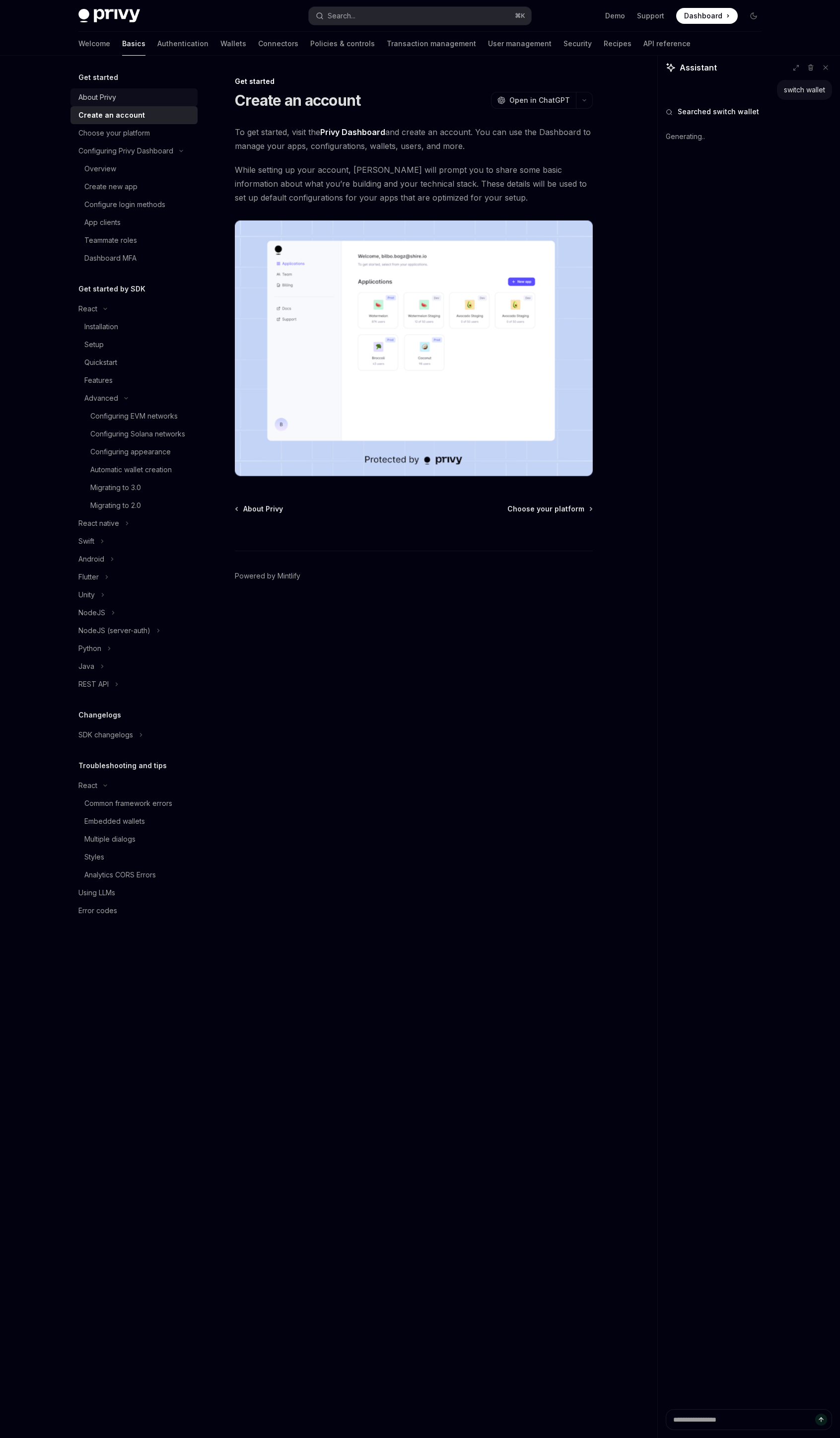
click at [138, 99] on div "About Privy" at bounding box center [135, 97] width 113 height 12
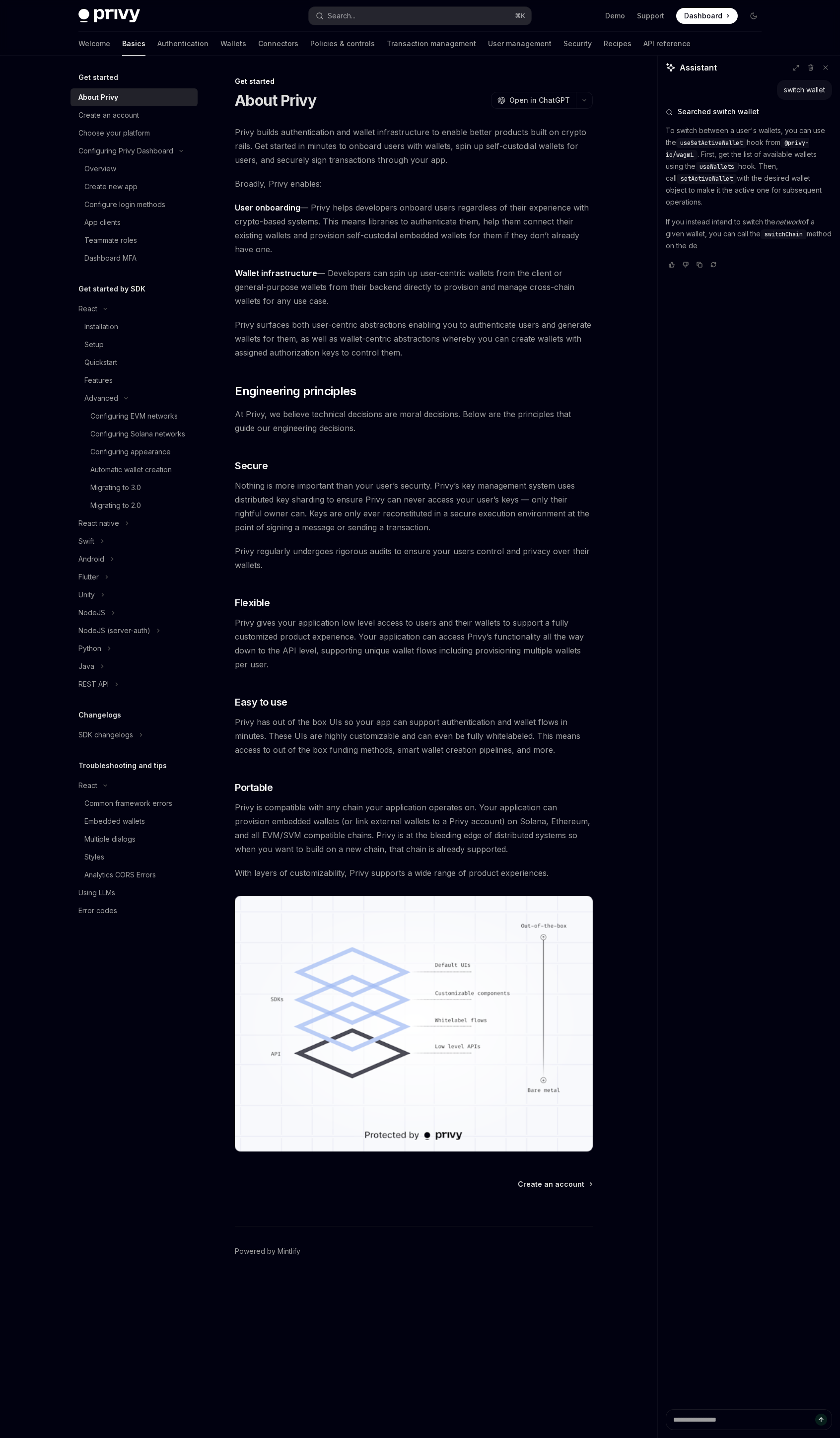
click at [474, 236] on span "User onboarding — Privy helps developers onboard users regardless of their expe…" at bounding box center [414, 228] width 358 height 56
type textarea "*"
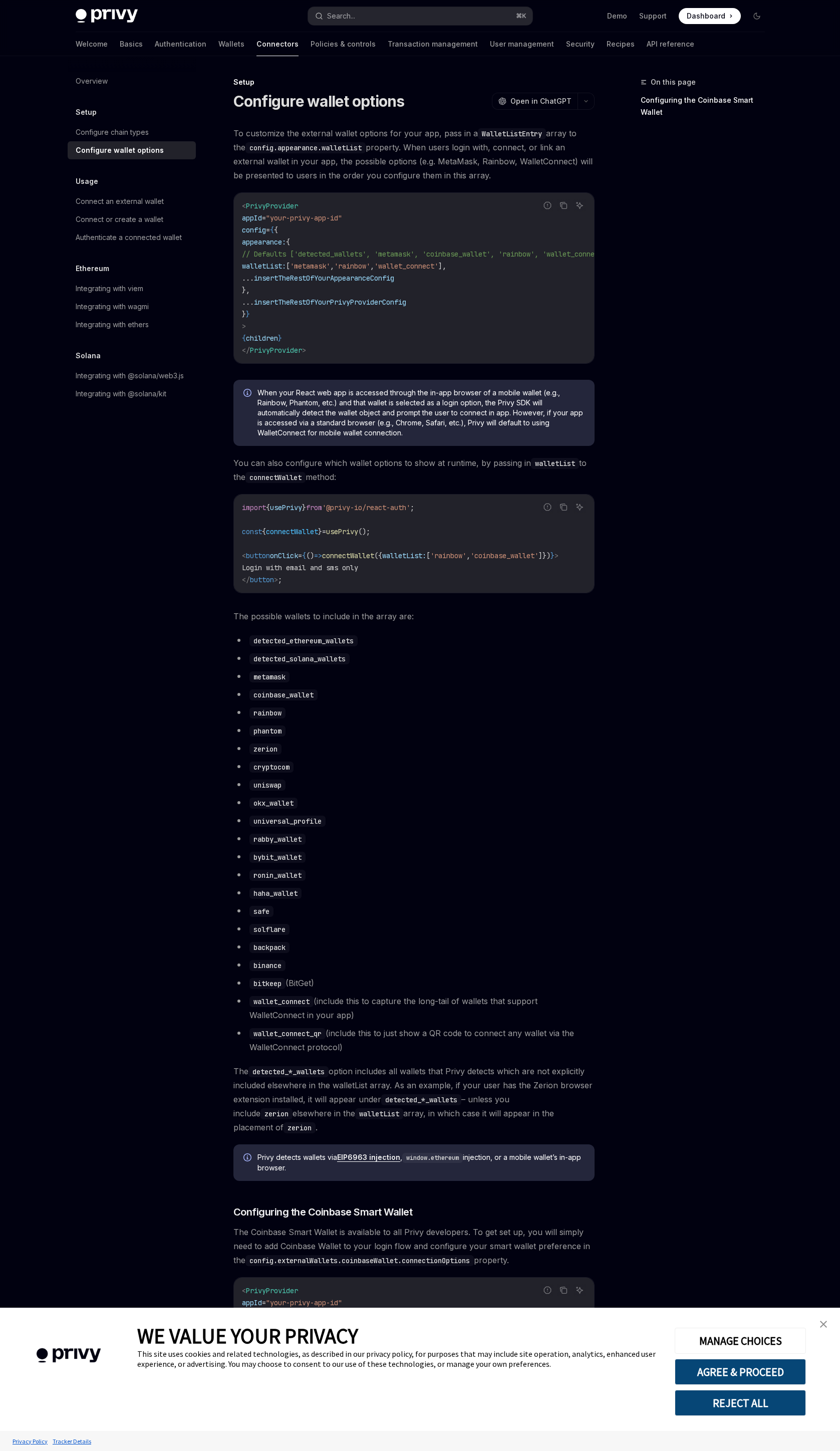
type textarea "*"
click at [687, 318] on div "On this page Configuring the Coinbase Smart Wallet" at bounding box center [696, 763] width 152 height 1375
click at [623, 332] on div "On this page Configuring the Coinbase Smart Wallet" at bounding box center [696, 763] width 152 height 1375
click at [825, 1330] on link "close banner" at bounding box center [824, 1324] width 20 height 20
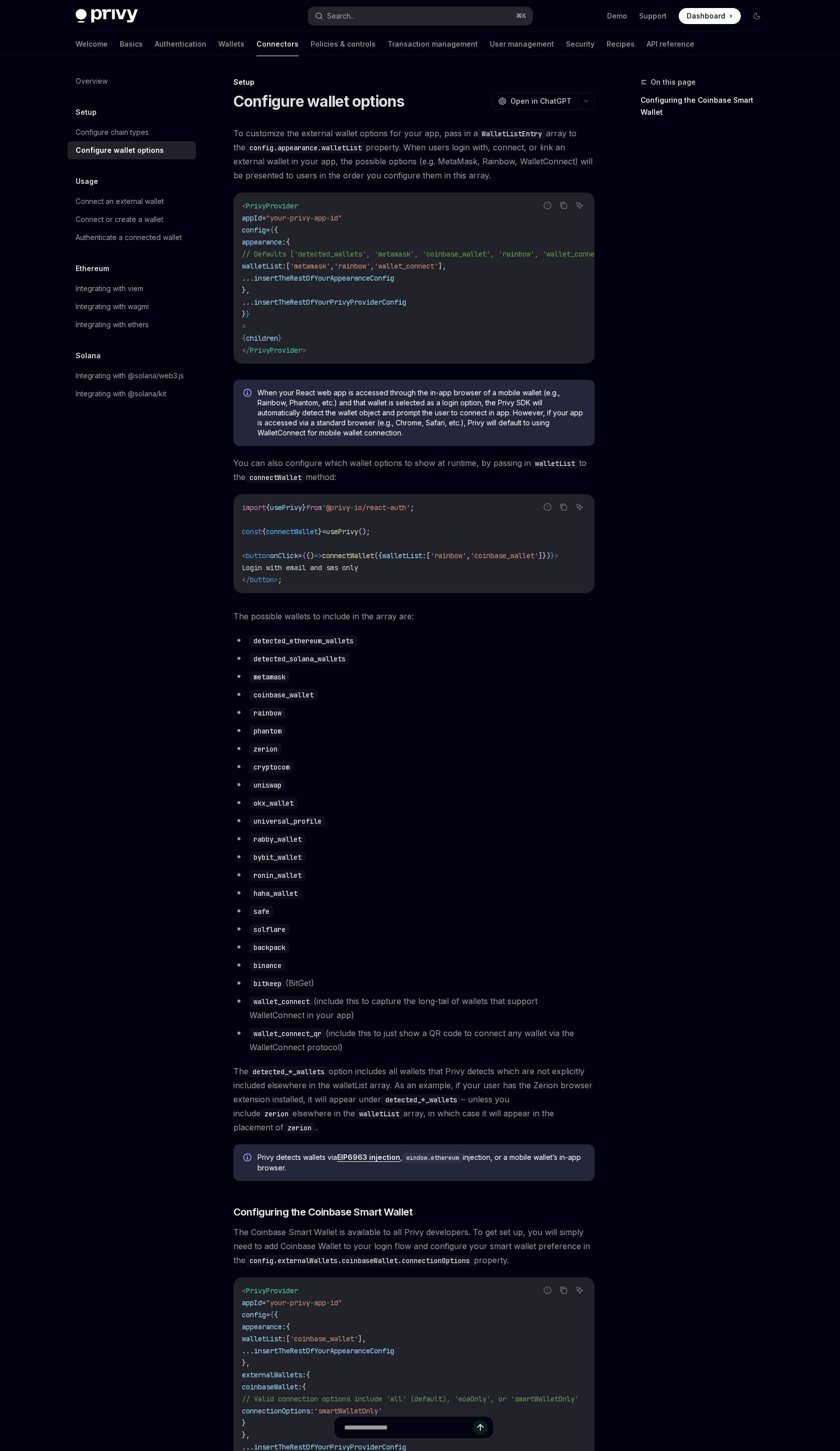
click at [642, 1039] on div "On this page Configuring the Coinbase Smart Wallet" at bounding box center [696, 763] width 152 height 1375
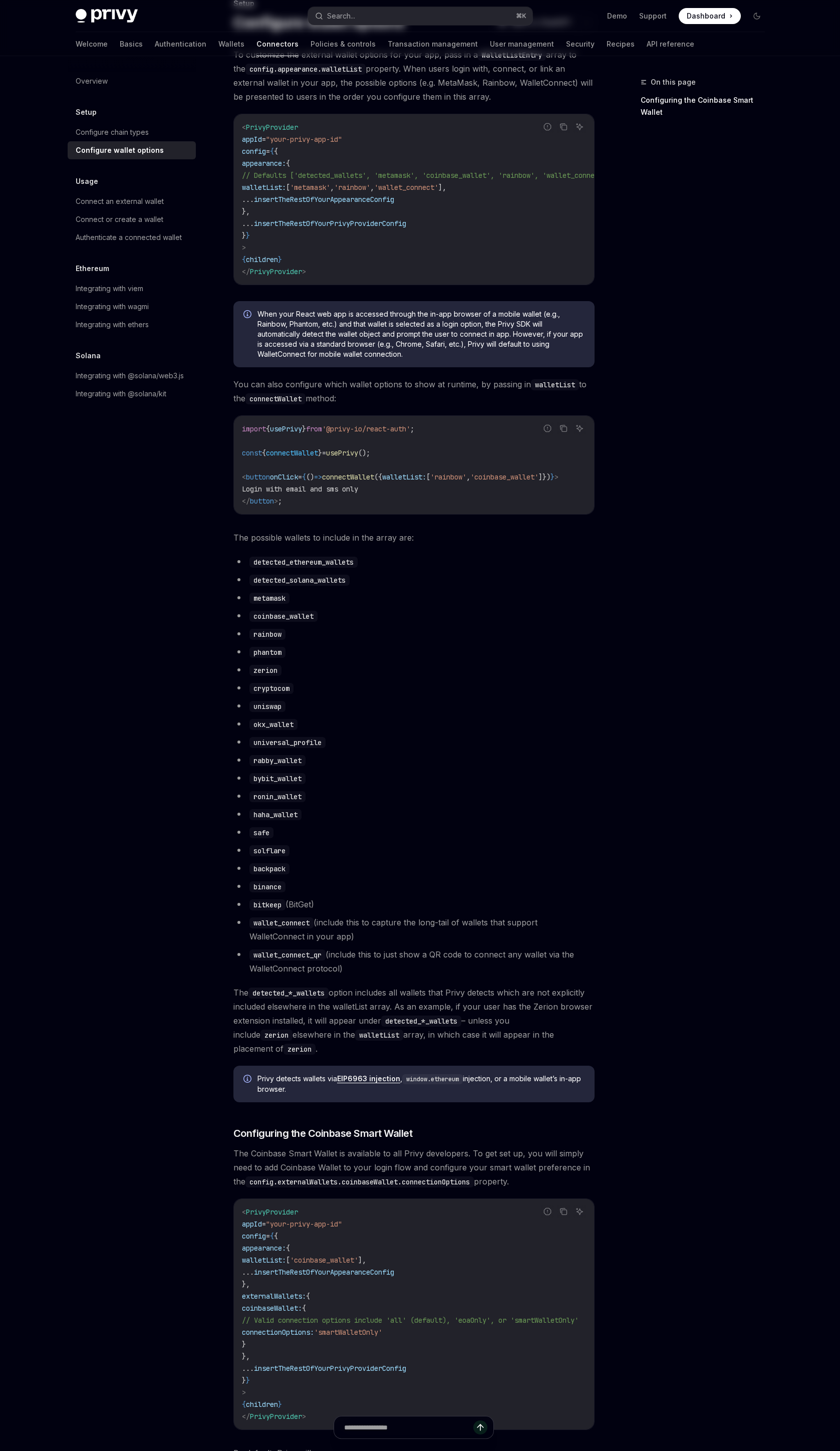
scroll to position [147, 0]
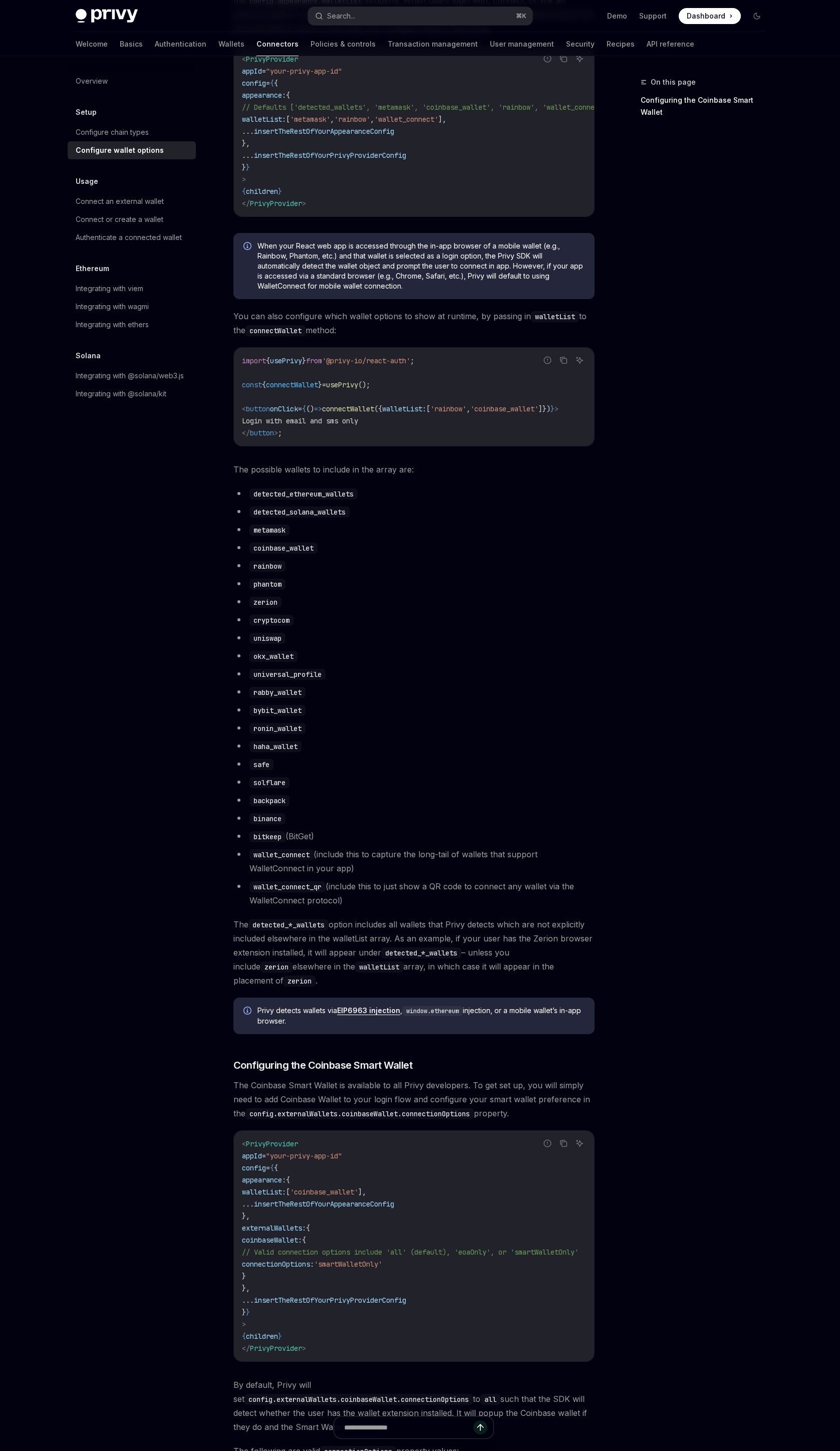
drag, startPoint x: 667, startPoint y: 446, endPoint x: 667, endPoint y: 351, distance: 95.0
click at [665, 435] on div "On this page Configuring the Coinbase Smart Wallet" at bounding box center [696, 763] width 152 height 1375
click at [609, 312] on div "On this page Configuring the Coinbase Smart Wallet Setup Configure wallet optio…" at bounding box center [420, 851] width 705 height 1884
